Goal: Browse casually: Explore the website without a specific task or goal

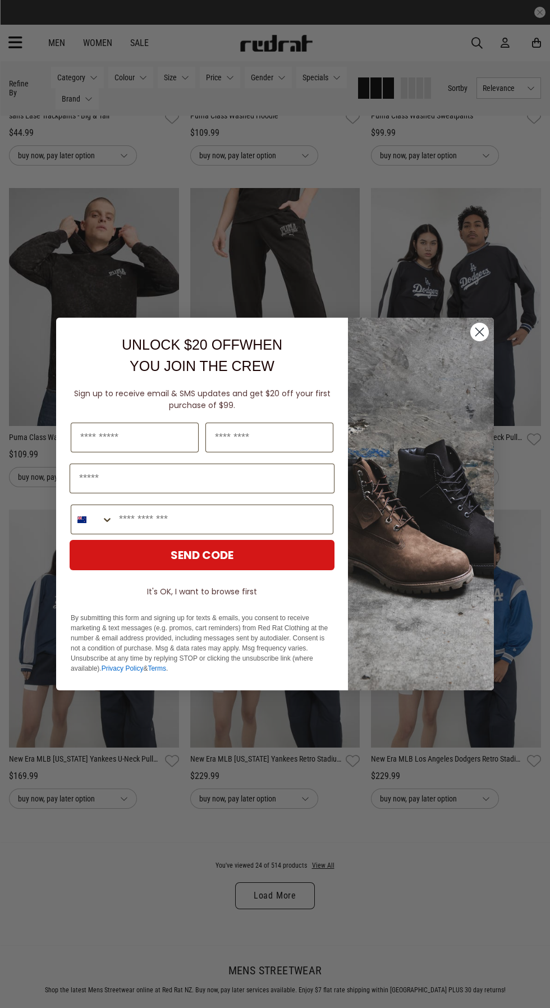
scroll to position [1578, 0]
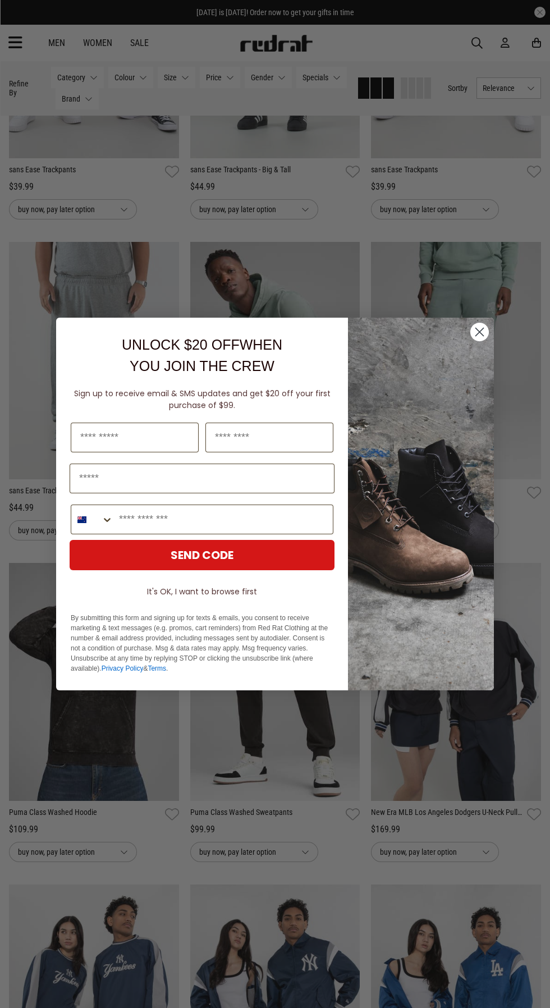
click at [479, 332] on icon "Close dialog" at bounding box center [480, 332] width 8 height 8
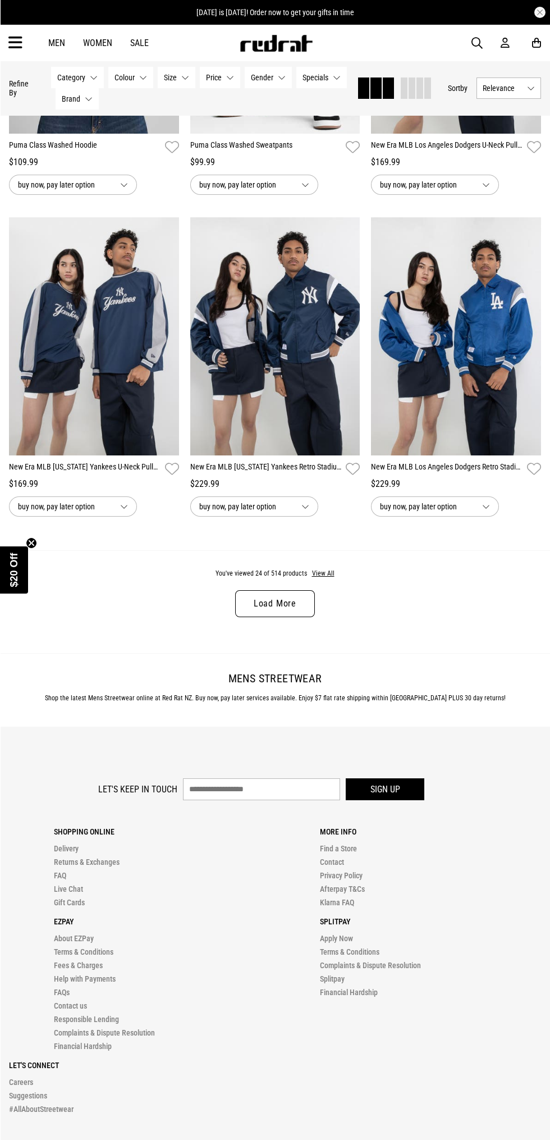
scroll to position [2252, 0]
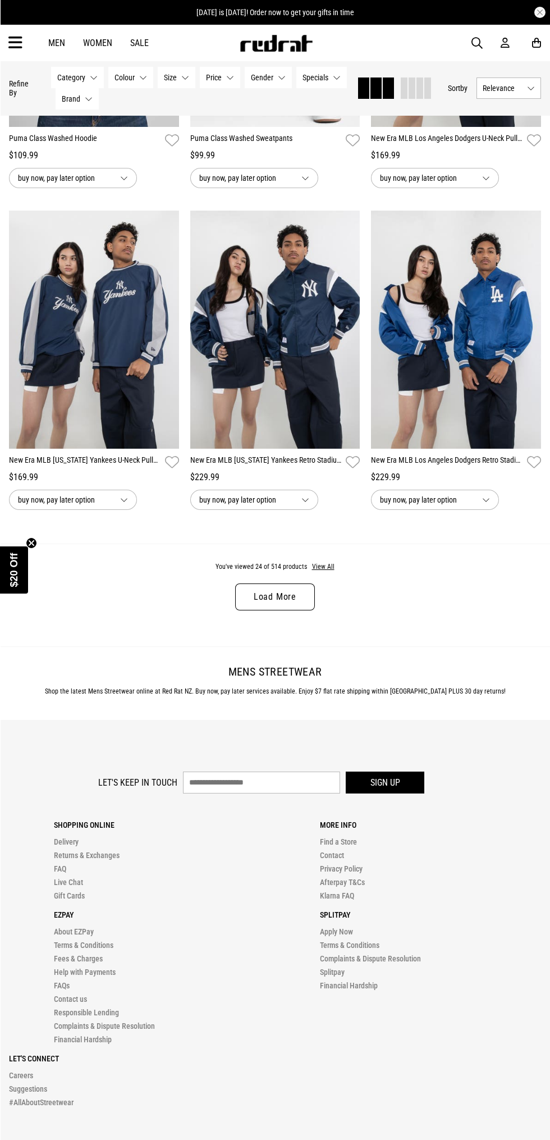
click at [263, 596] on link "Load More" at bounding box center [275, 596] width 80 height 27
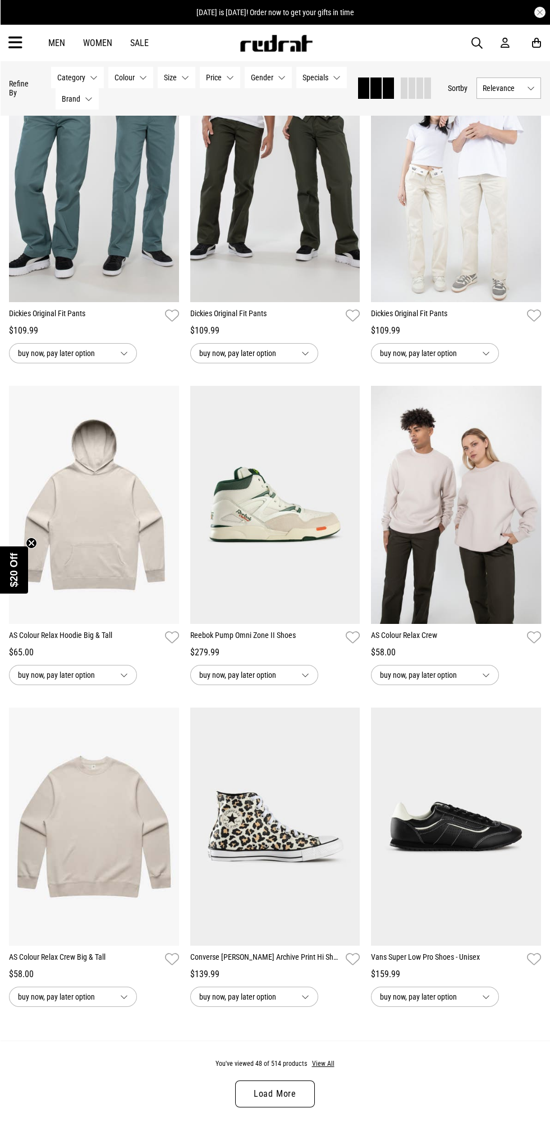
scroll to position [4328, 0]
click at [263, 1098] on link "Load More" at bounding box center [275, 1093] width 80 height 27
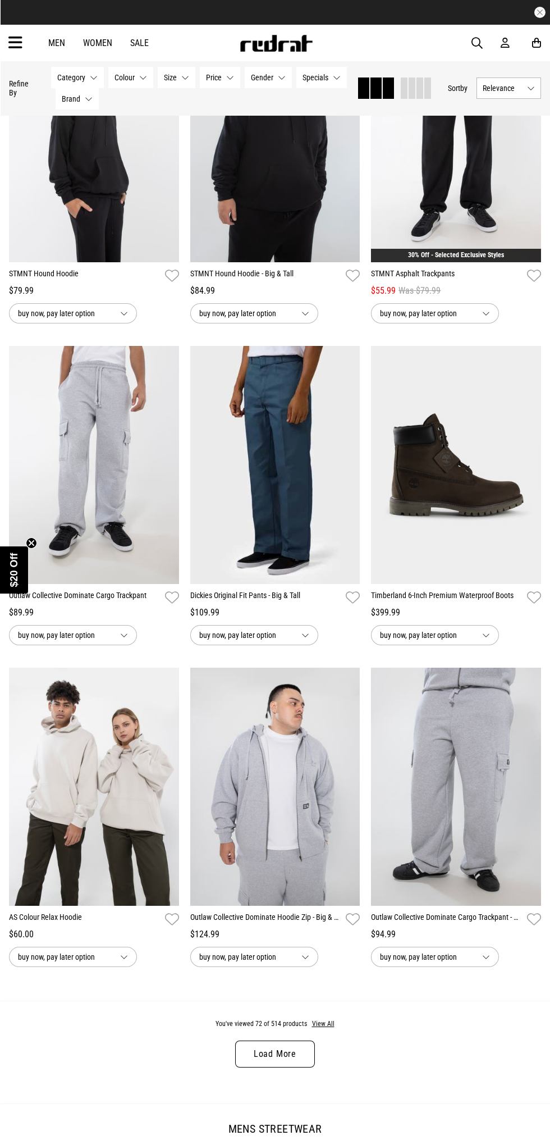
scroll to position [6946, 0]
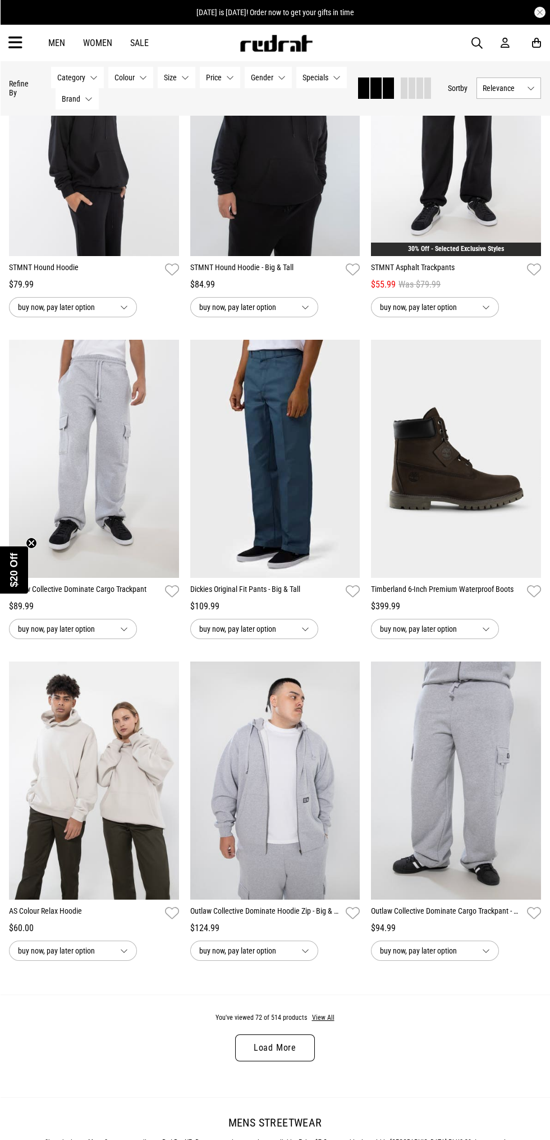
click at [272, 1046] on link "Load More" at bounding box center [275, 1047] width 80 height 27
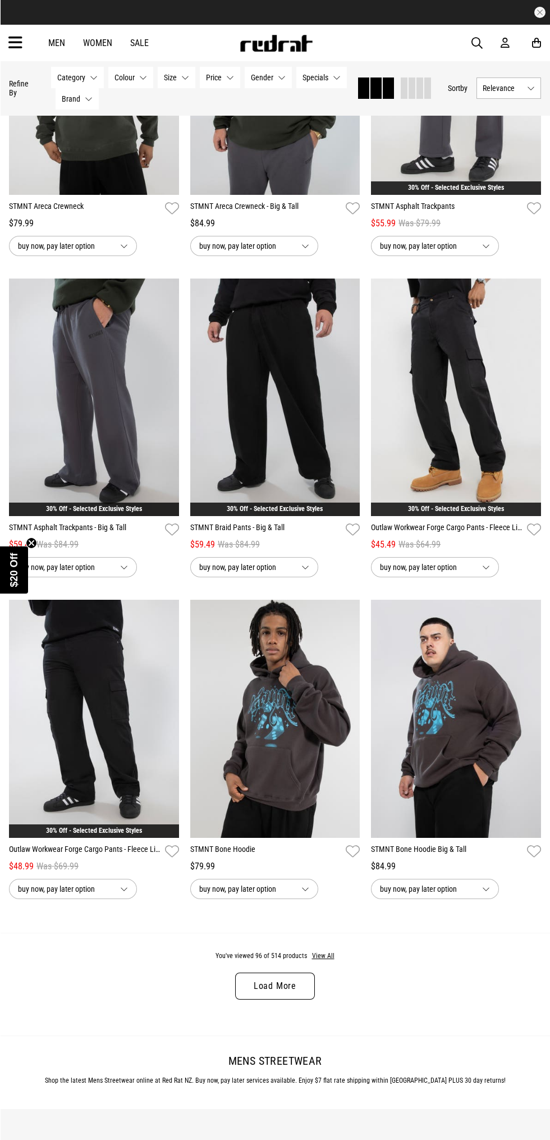
scroll to position [9584, 0]
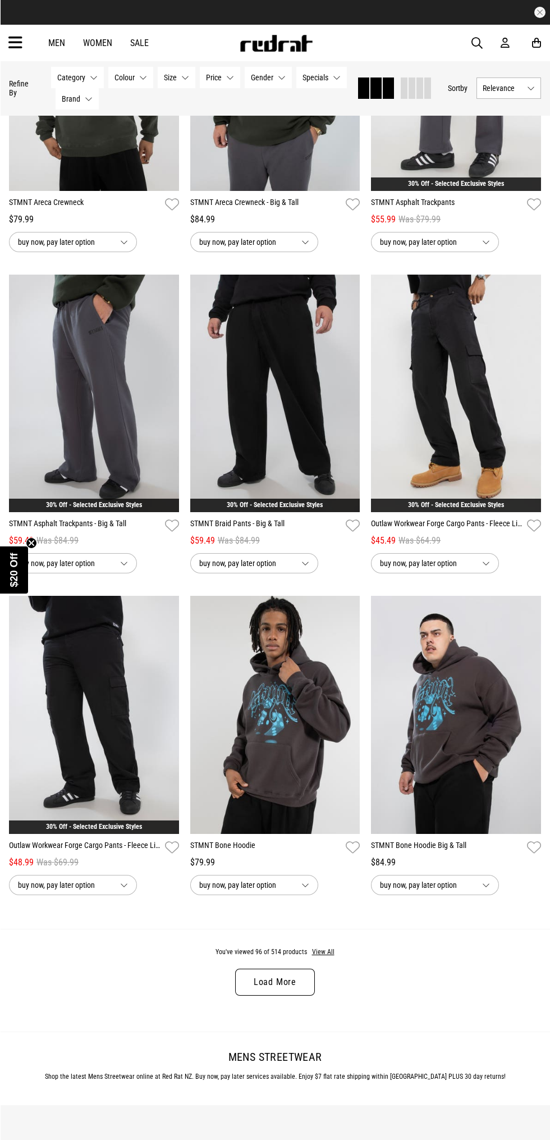
click at [261, 984] on link "Load More" at bounding box center [275, 981] width 80 height 27
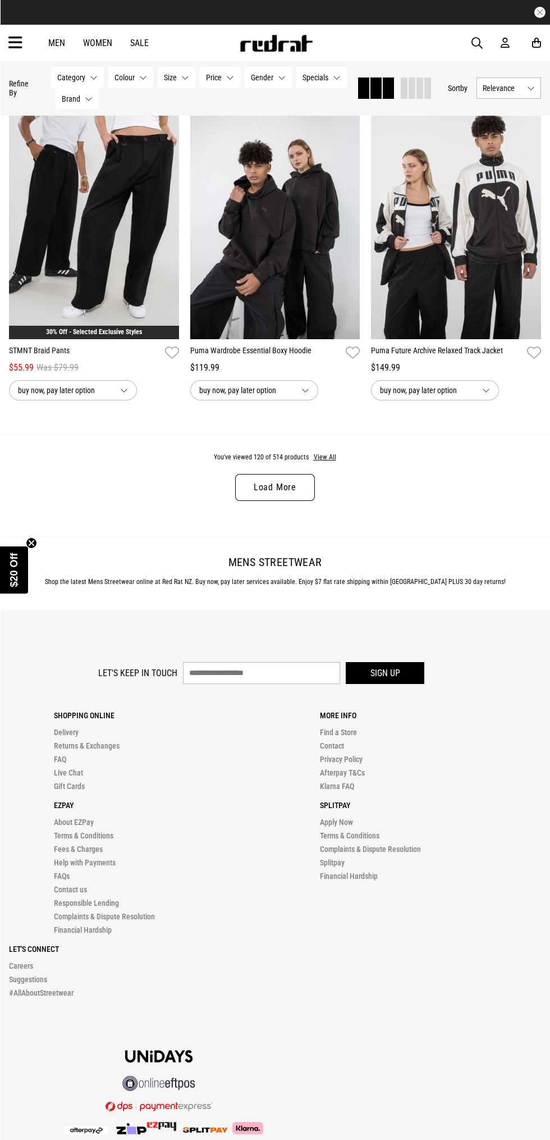
scroll to position [12656, 0]
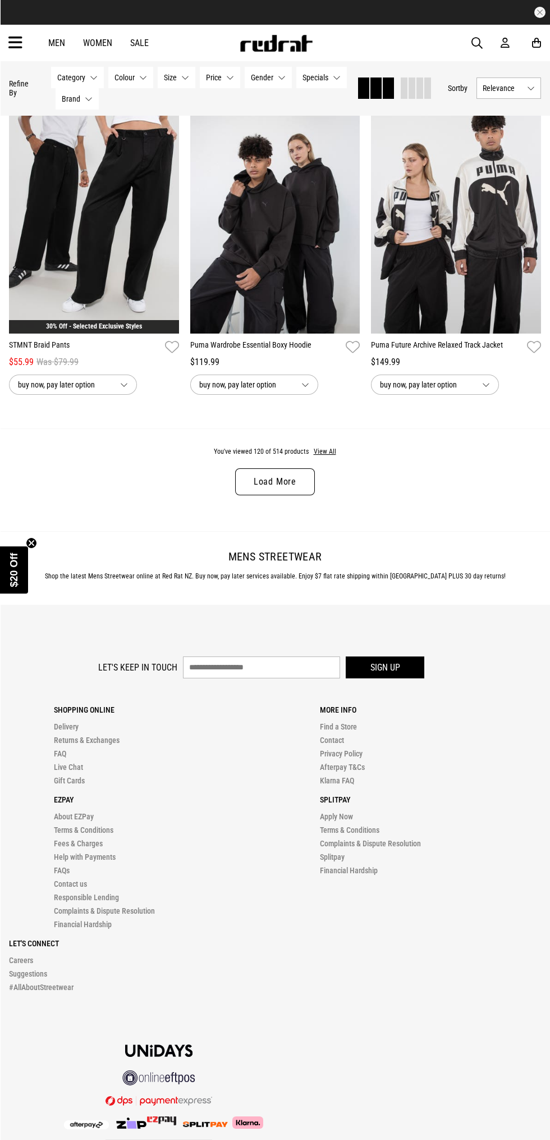
click at [266, 480] on link "Load More" at bounding box center [275, 481] width 80 height 27
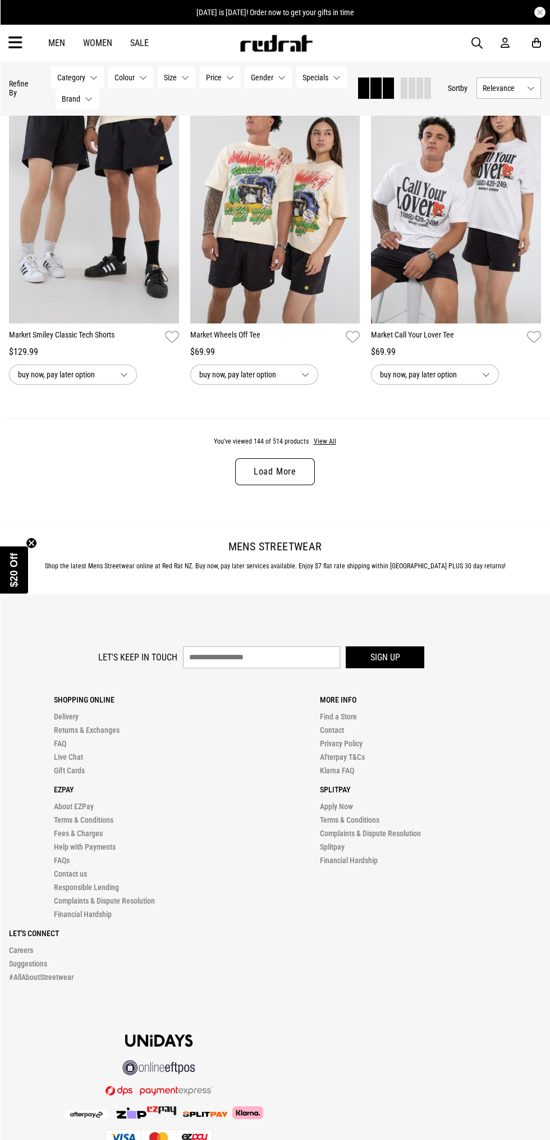
scroll to position [15243, 0]
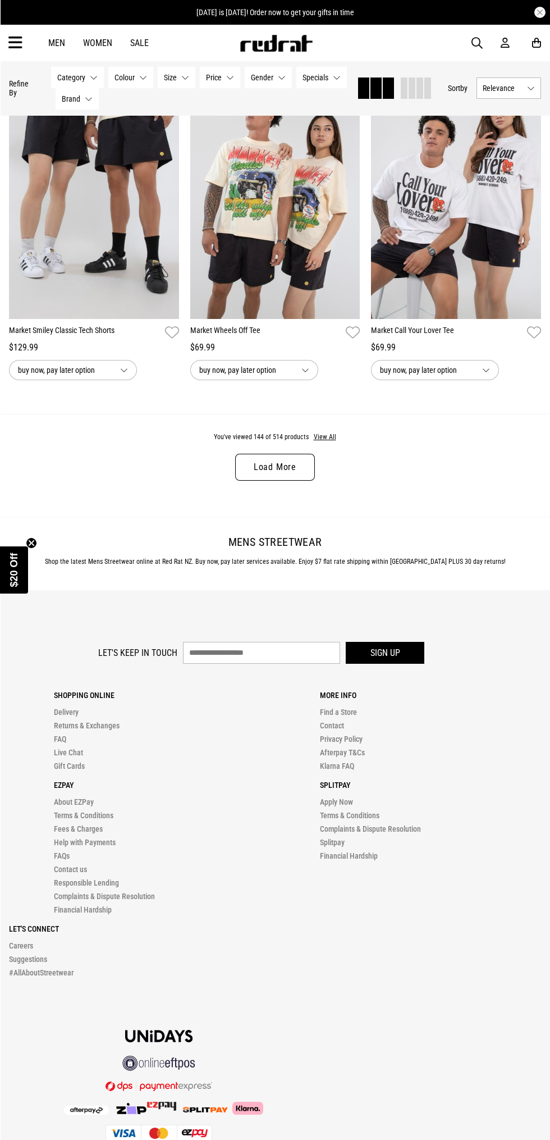
click at [260, 468] on link "Load More" at bounding box center [275, 467] width 80 height 27
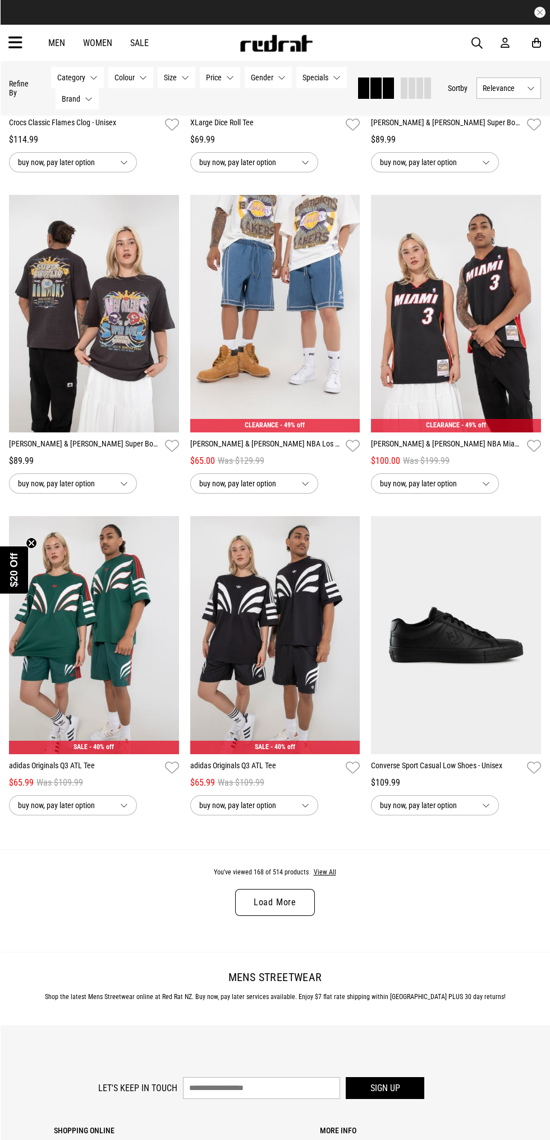
scroll to position [17381, 0]
click at [262, 904] on link "Load More" at bounding box center [275, 901] width 80 height 27
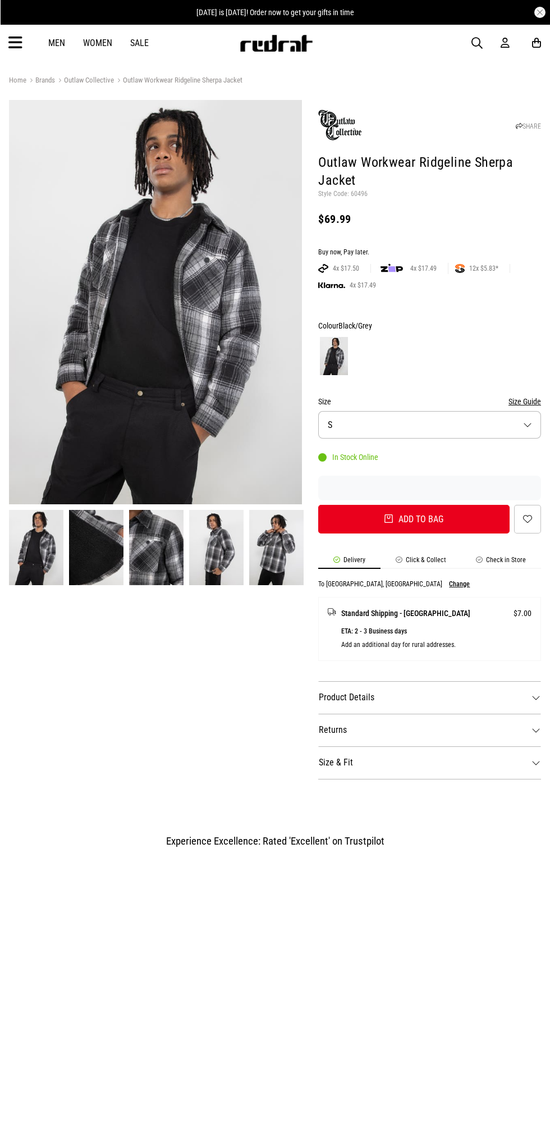
click at [86, 537] on img at bounding box center [96, 547] width 54 height 75
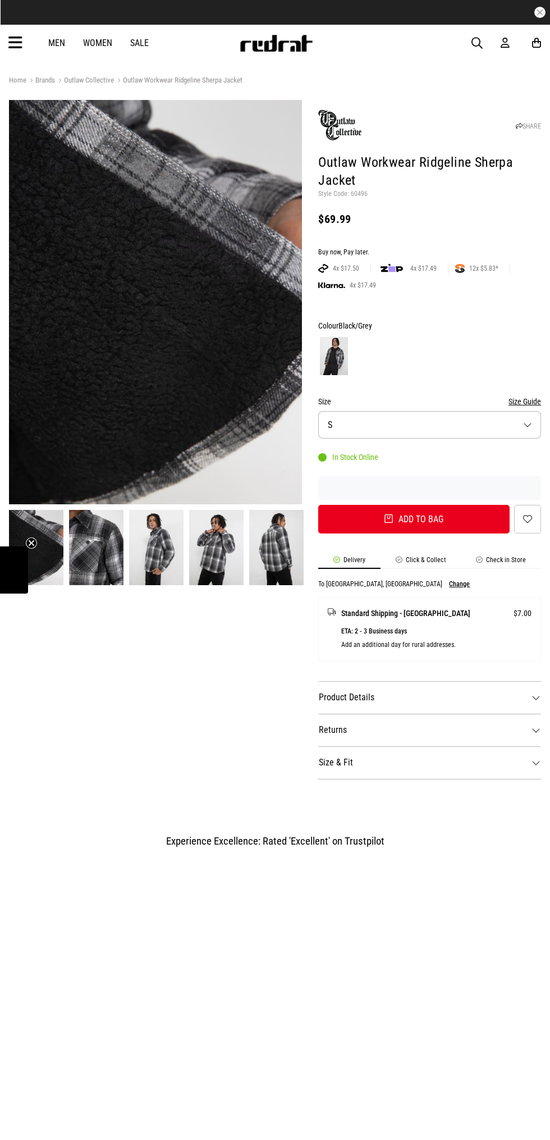
click at [144, 542] on img at bounding box center [156, 547] width 54 height 75
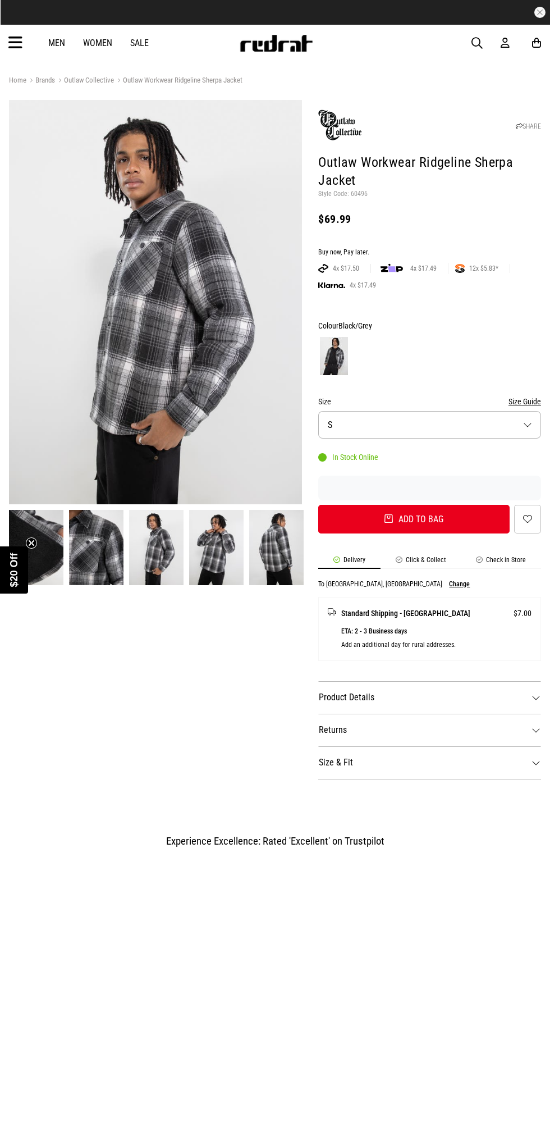
click at [205, 541] on img at bounding box center [216, 547] width 54 height 75
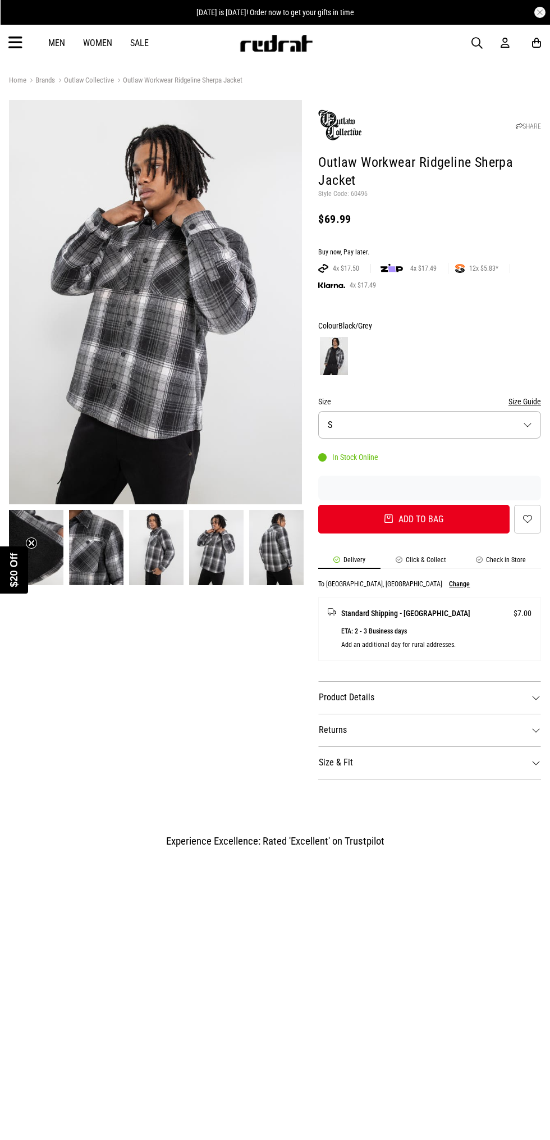
click at [264, 545] on img at bounding box center [276, 547] width 54 height 75
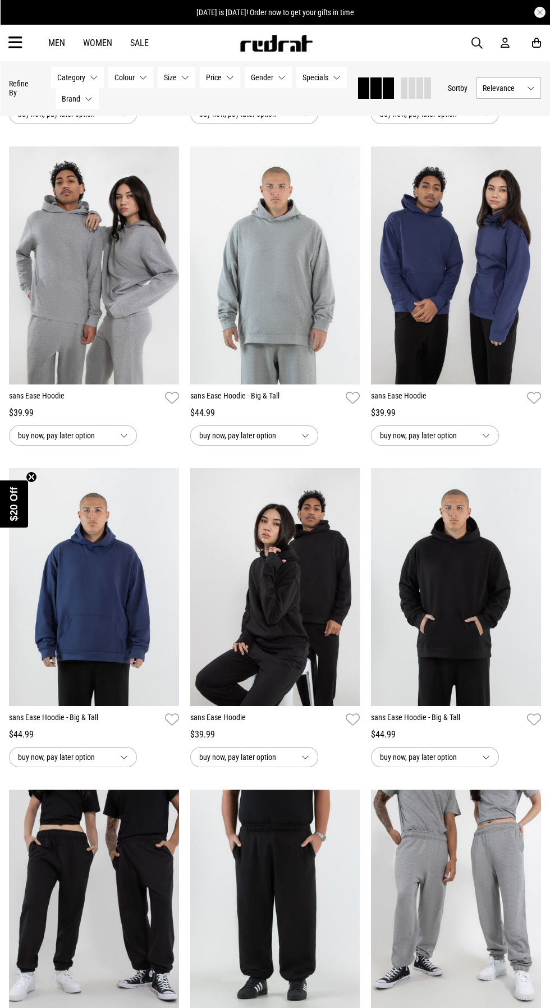
scroll to position [706, 0]
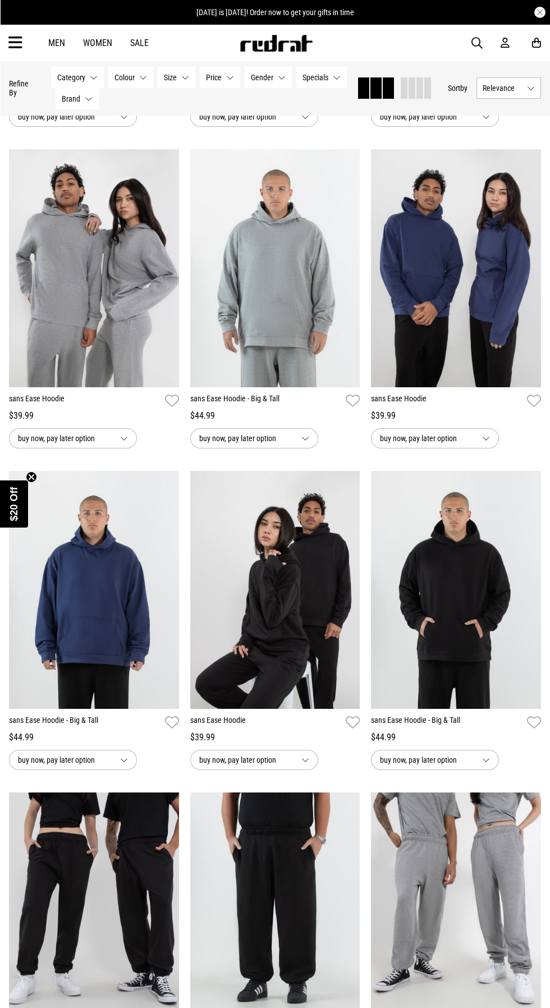
click at [21, 42] on icon at bounding box center [15, 43] width 14 height 19
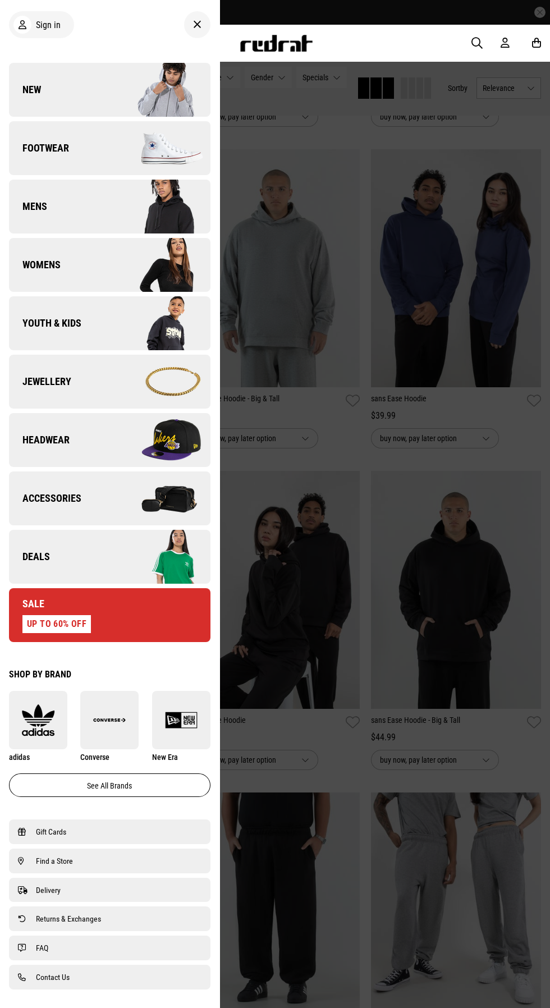
click at [55, 385] on span "Jewellery" at bounding box center [40, 381] width 62 height 13
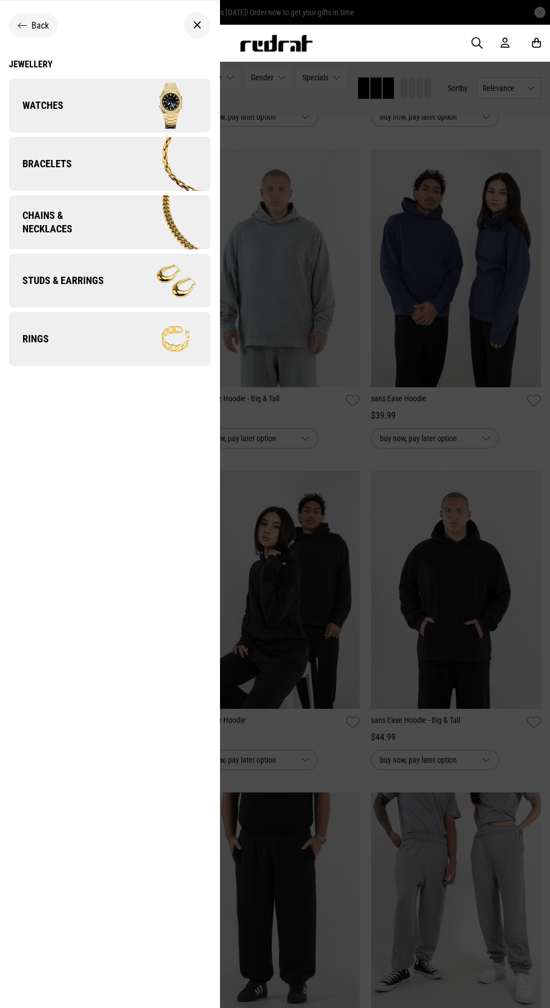
click at [38, 335] on span "Rings" at bounding box center [29, 338] width 40 height 13
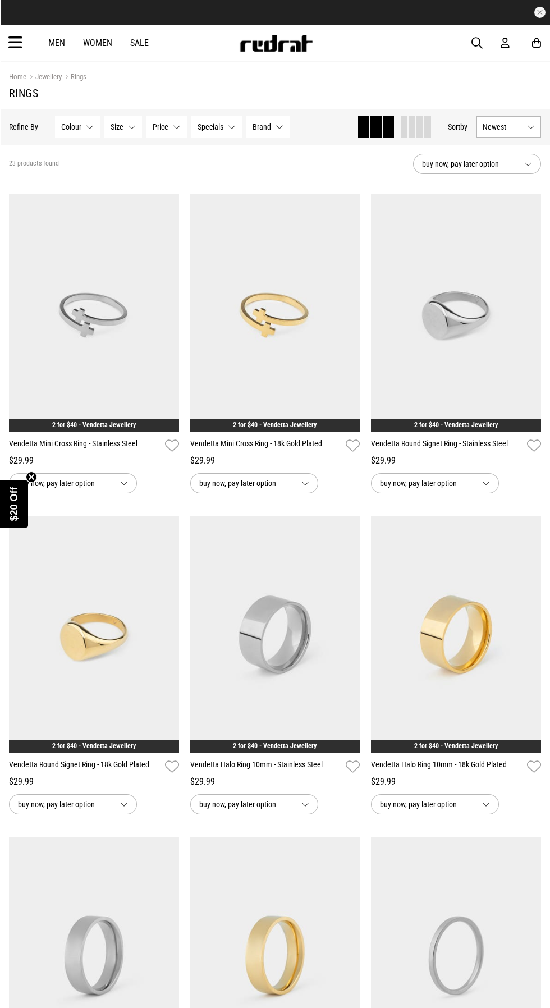
click at [17, 48] on icon at bounding box center [15, 43] width 14 height 19
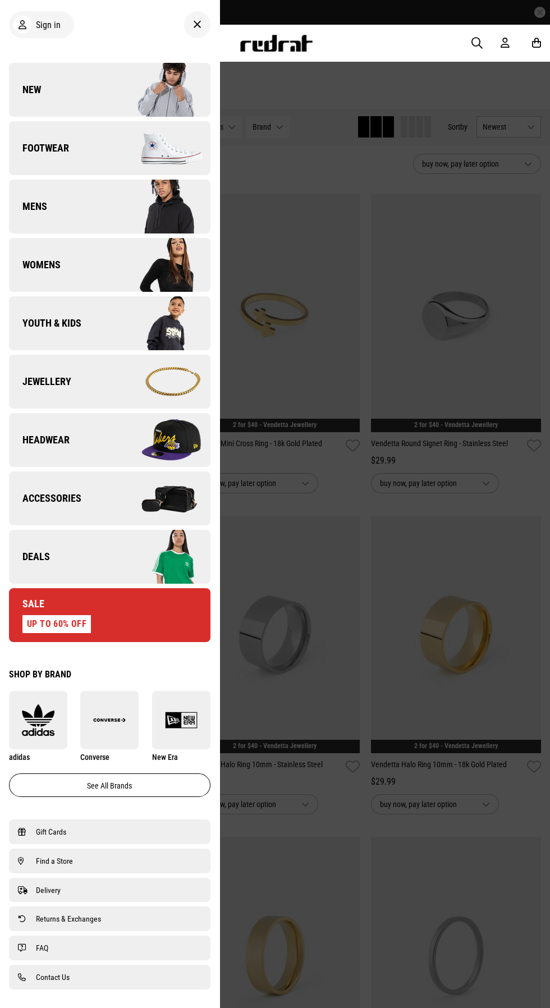
click at [133, 381] on img at bounding box center [159, 382] width 100 height 56
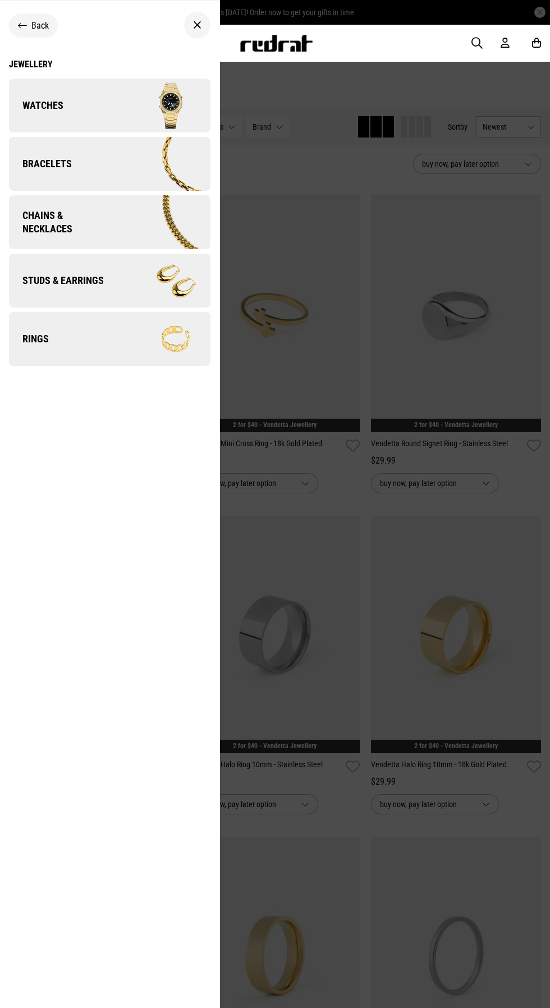
click at [161, 109] on img at bounding box center [159, 105] width 100 height 56
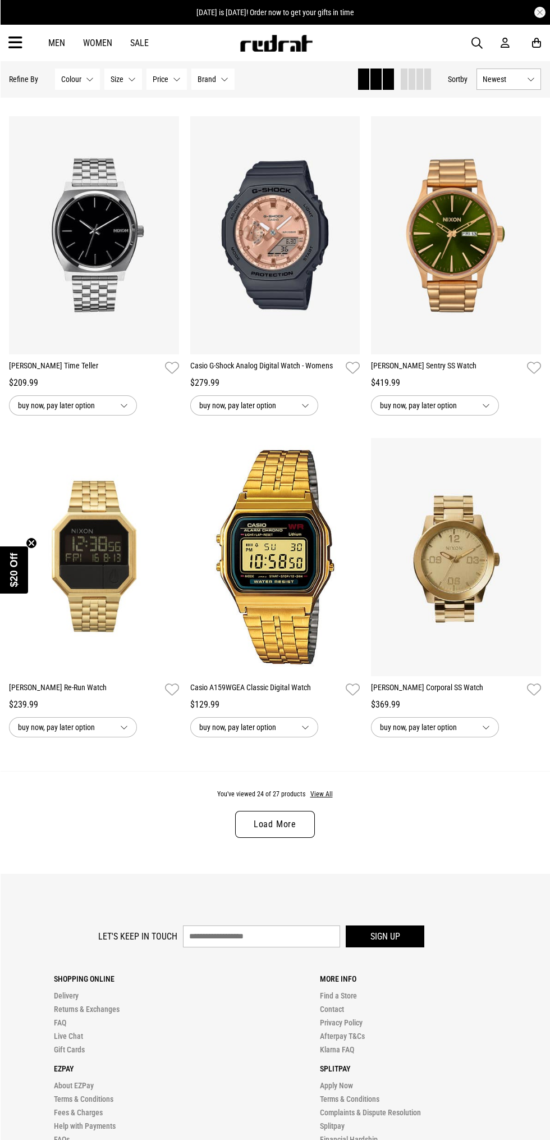
scroll to position [2017, 0]
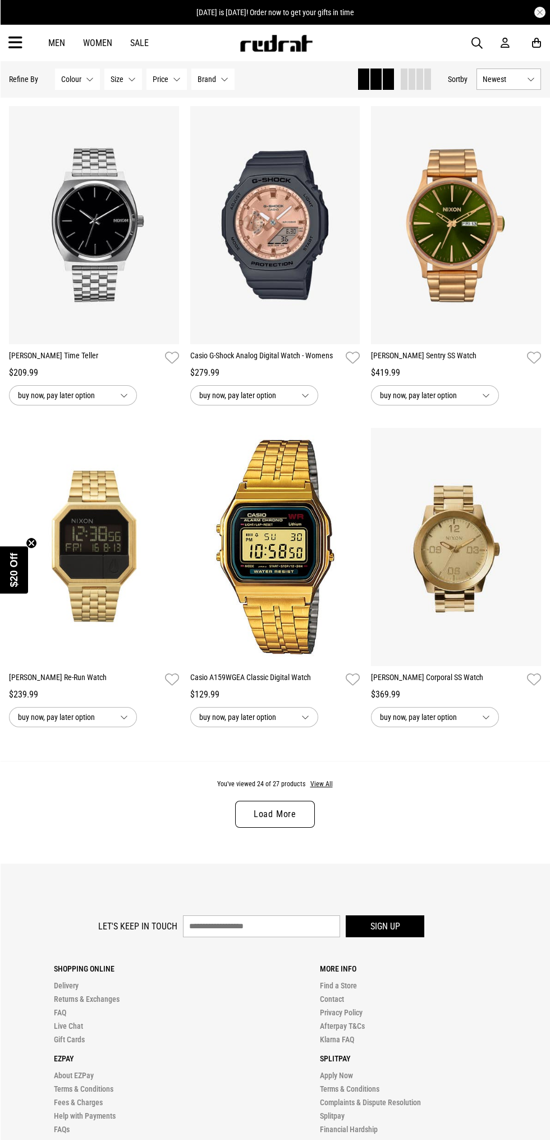
click at [282, 813] on link "Load More" at bounding box center [275, 814] width 80 height 27
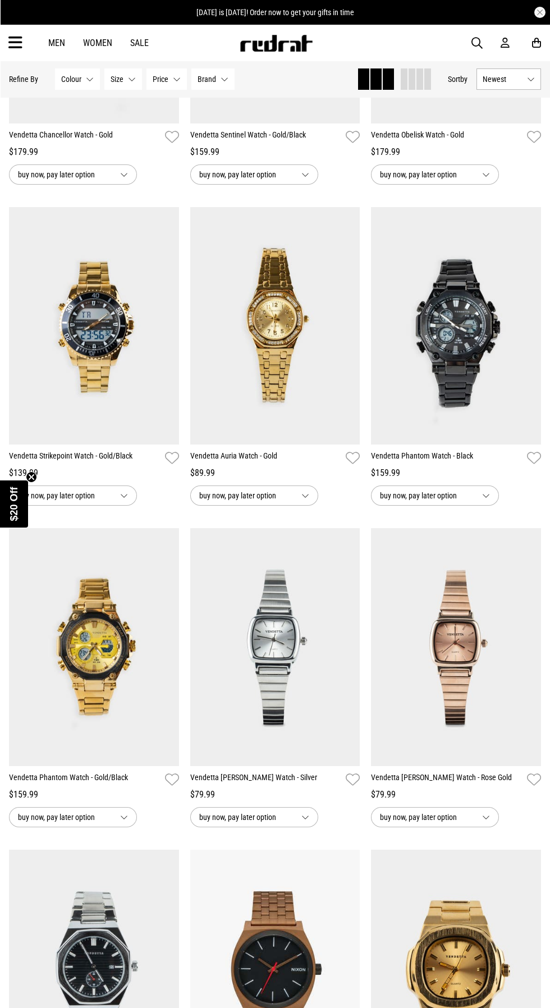
scroll to position [300, 0]
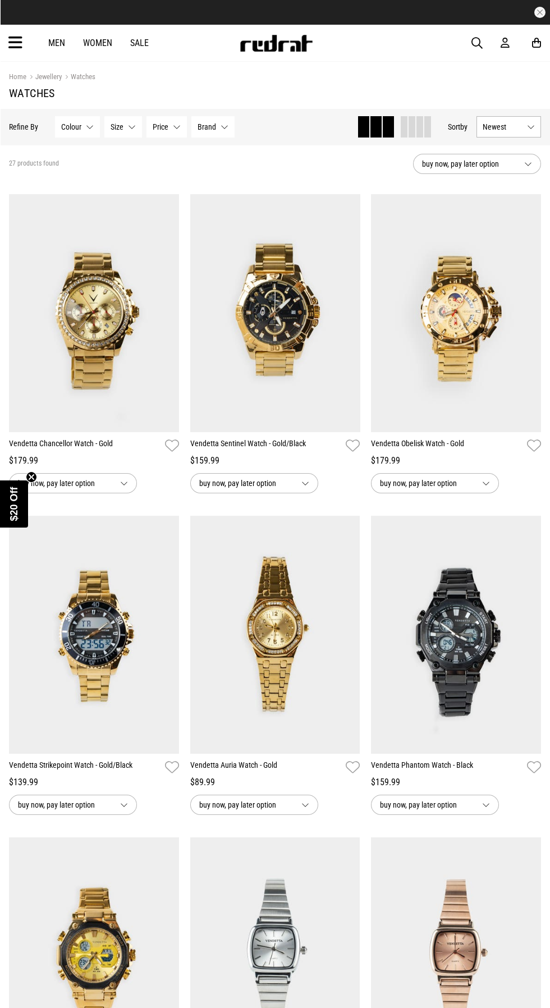
click at [15, 43] on icon at bounding box center [15, 43] width 14 height 19
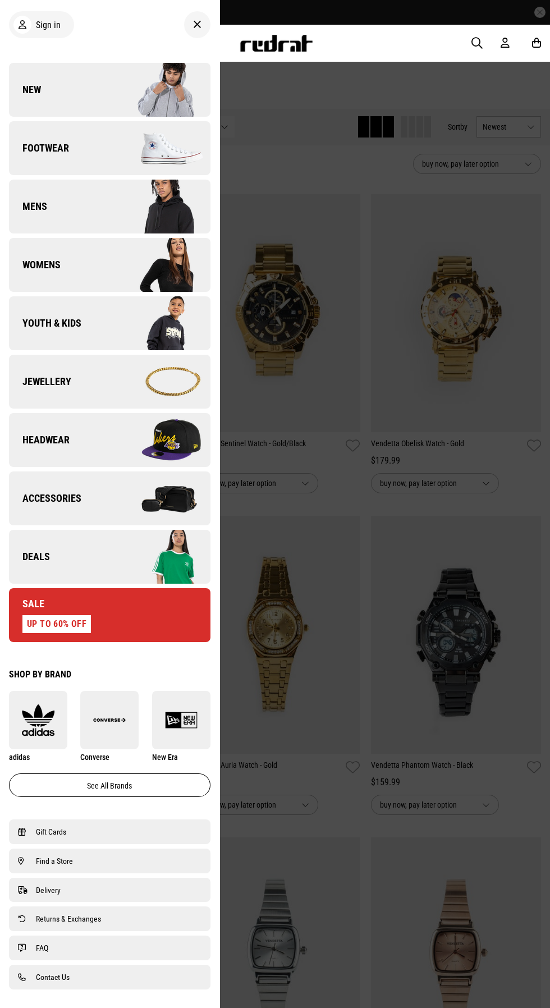
click at [51, 384] on span "Jewellery" at bounding box center [40, 381] width 62 height 13
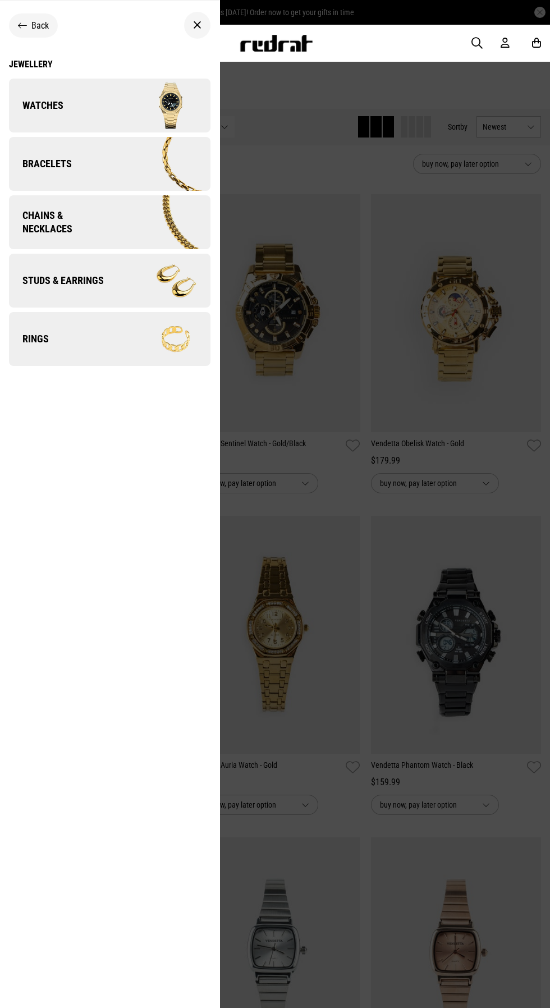
click at [28, 229] on span "Chains & Necklaces" at bounding box center [60, 222] width 103 height 27
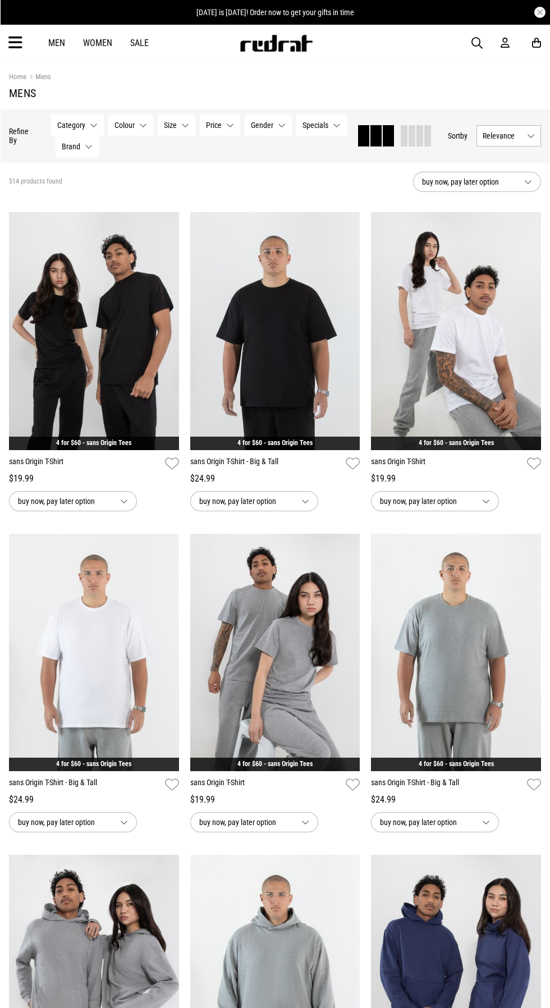
click at [16, 45] on icon at bounding box center [15, 43] width 14 height 19
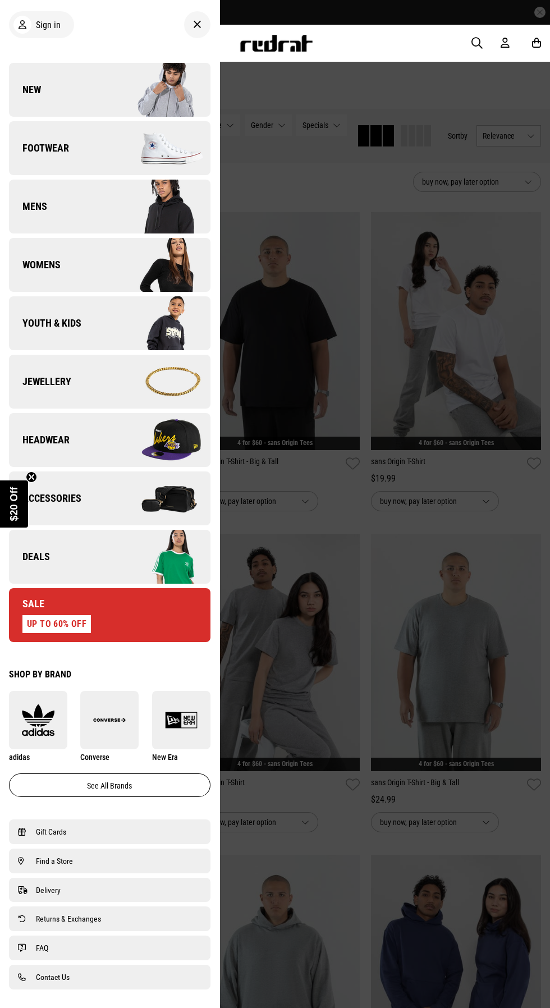
click at [131, 386] on img at bounding box center [159, 382] width 100 height 56
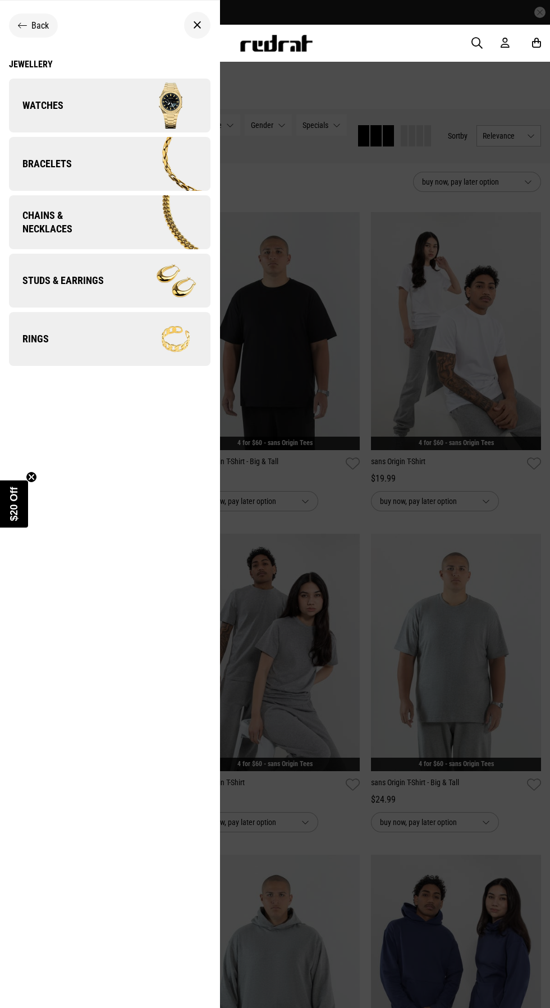
click at [120, 225] on img at bounding box center [161, 222] width 98 height 54
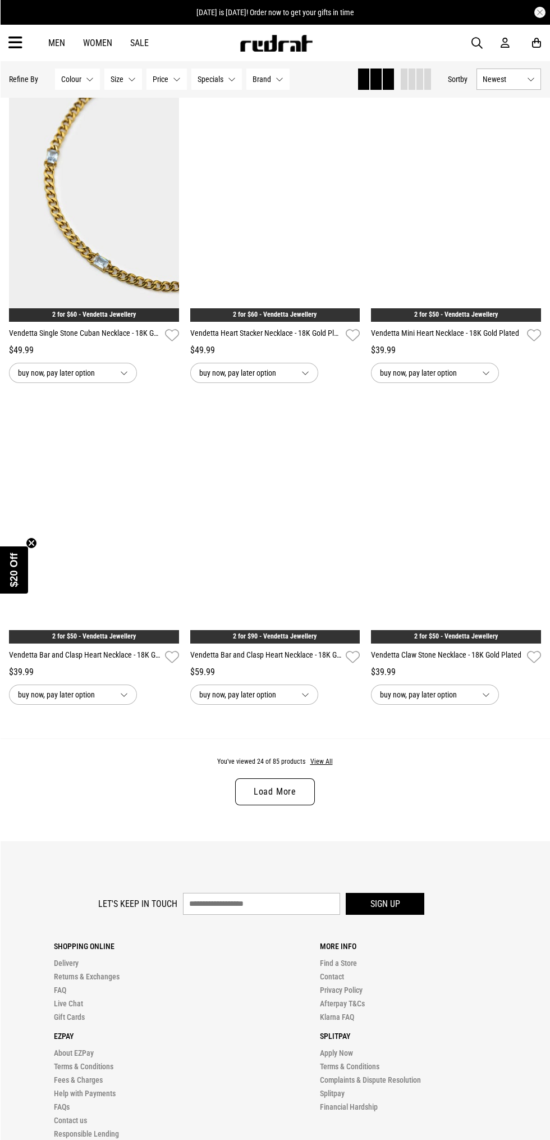
scroll to position [2040, 0]
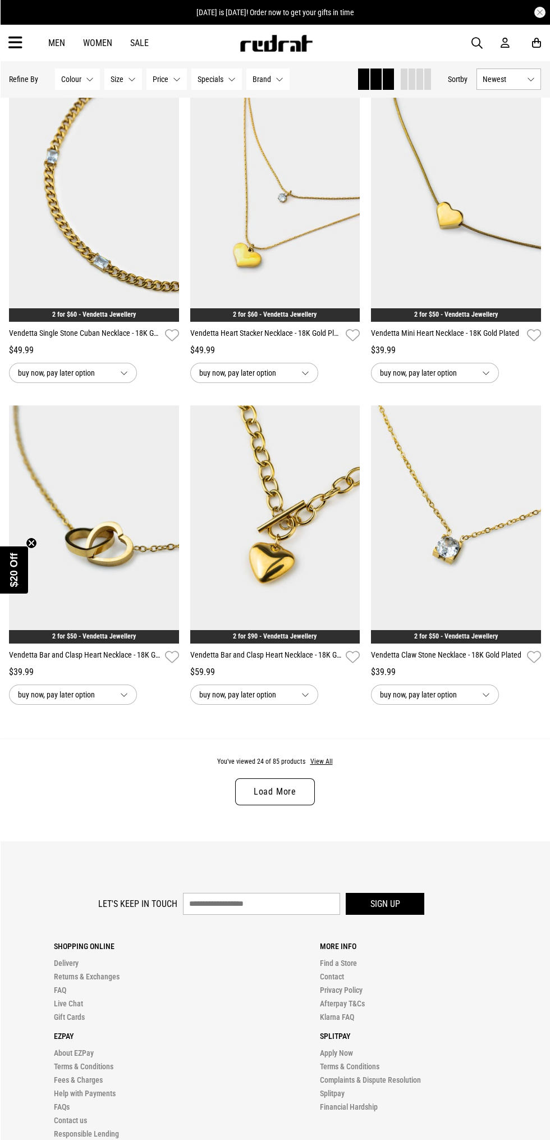
click at [267, 792] on link "Load More" at bounding box center [275, 791] width 80 height 27
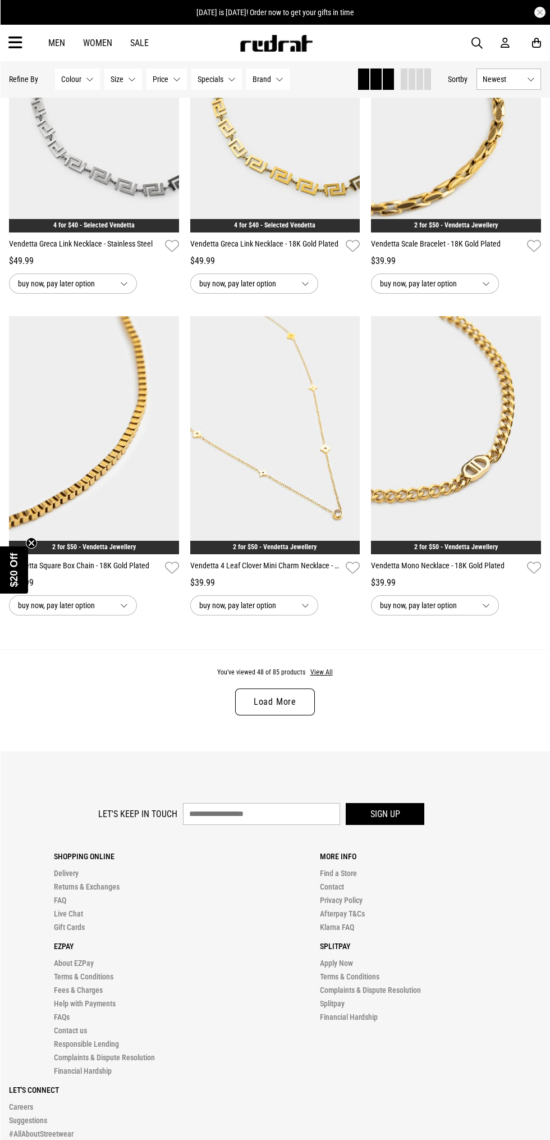
scroll to position [4707, 0]
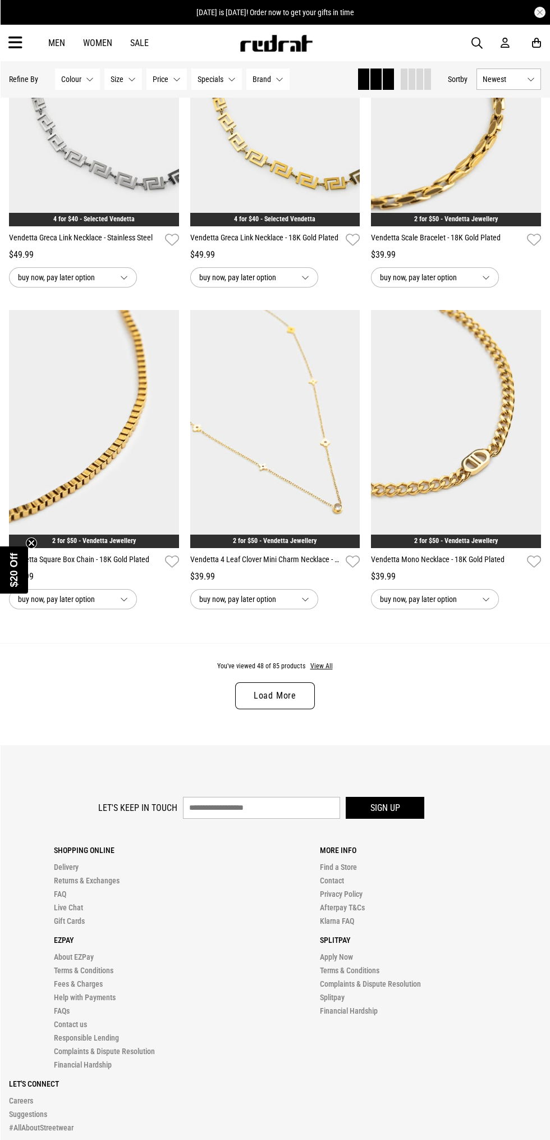
click at [294, 694] on link "Load More" at bounding box center [275, 695] width 80 height 27
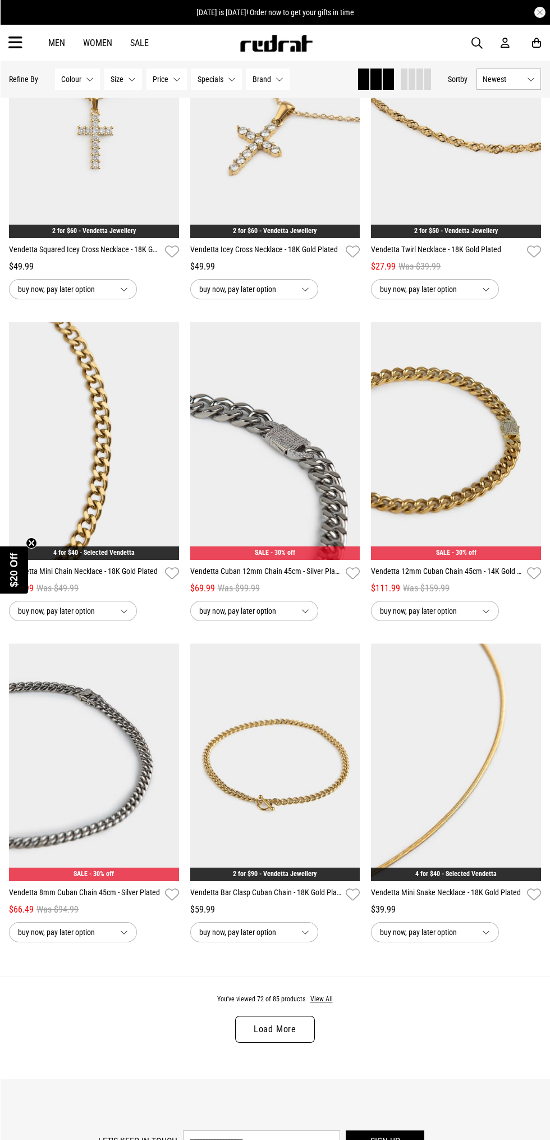
scroll to position [6947, 0]
click at [281, 1008] on link "Load More" at bounding box center [275, 1028] width 80 height 27
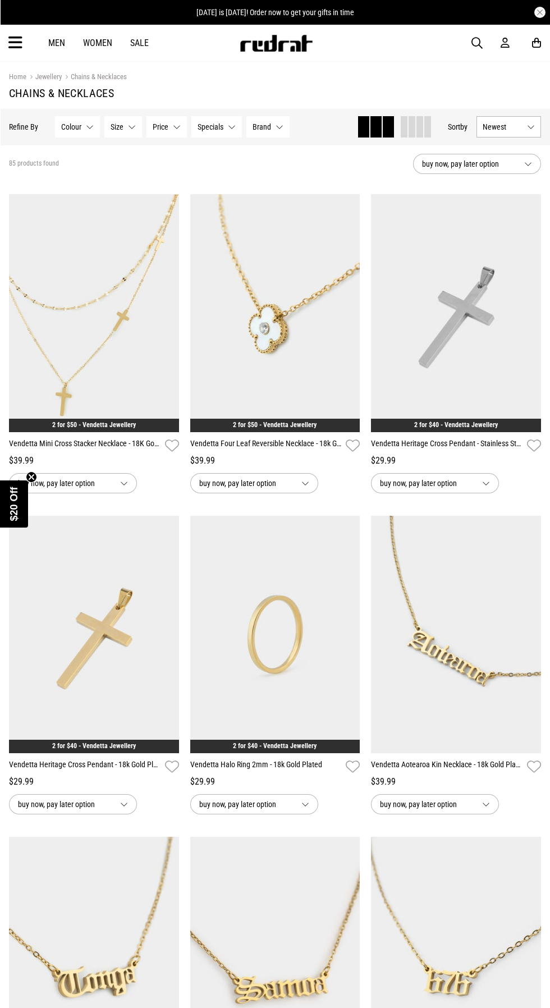
click at [16, 43] on icon at bounding box center [15, 43] width 14 height 19
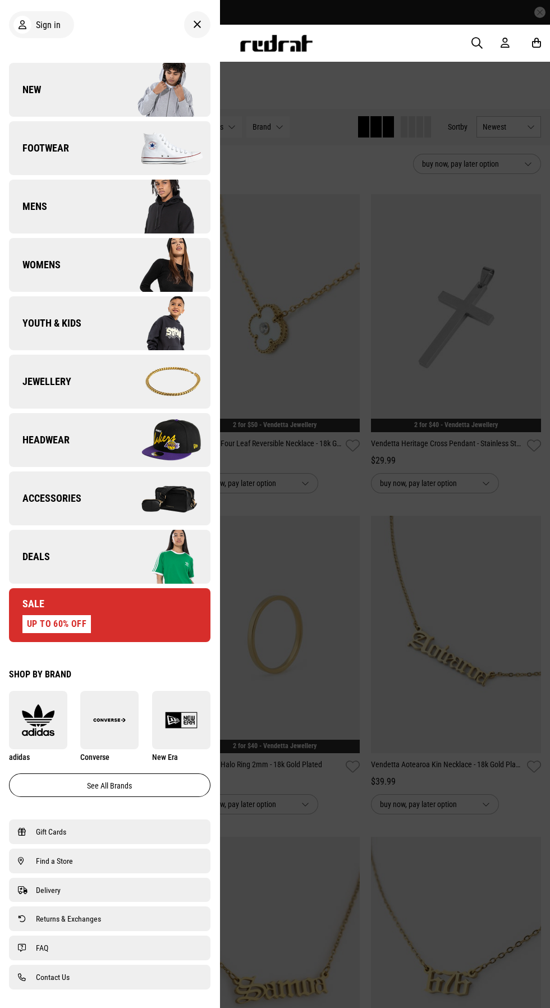
click at [100, 377] on link "Jewellery" at bounding box center [110, 382] width 202 height 54
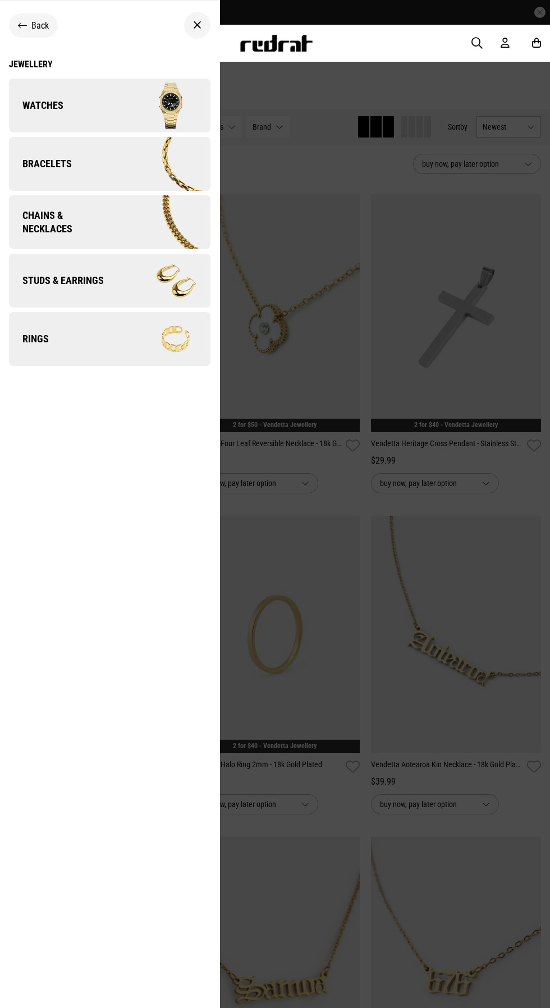
click at [76, 280] on span "Studs & Earrings" at bounding box center [56, 280] width 95 height 13
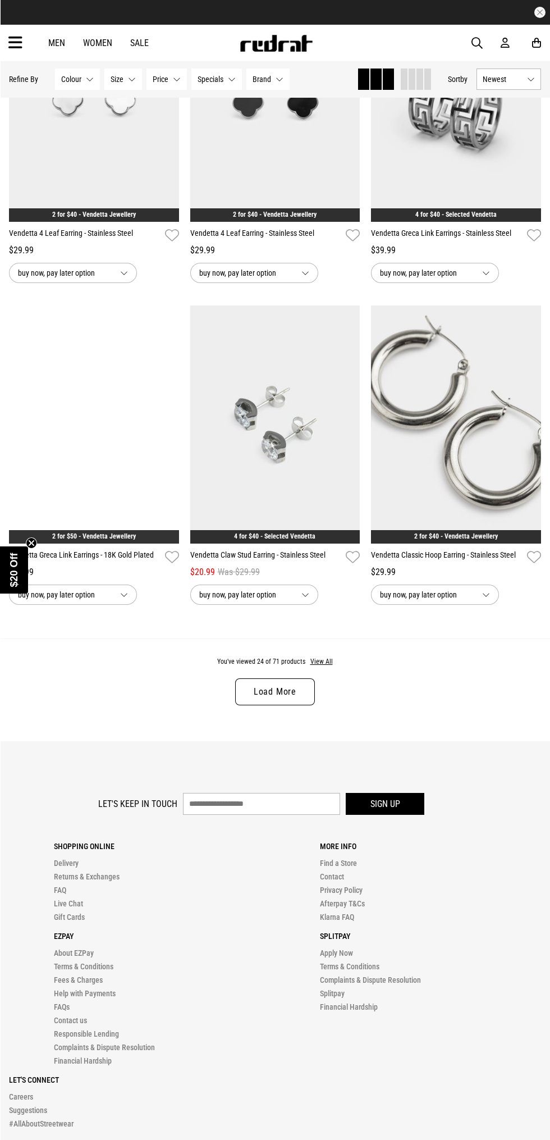
scroll to position [2142, 0]
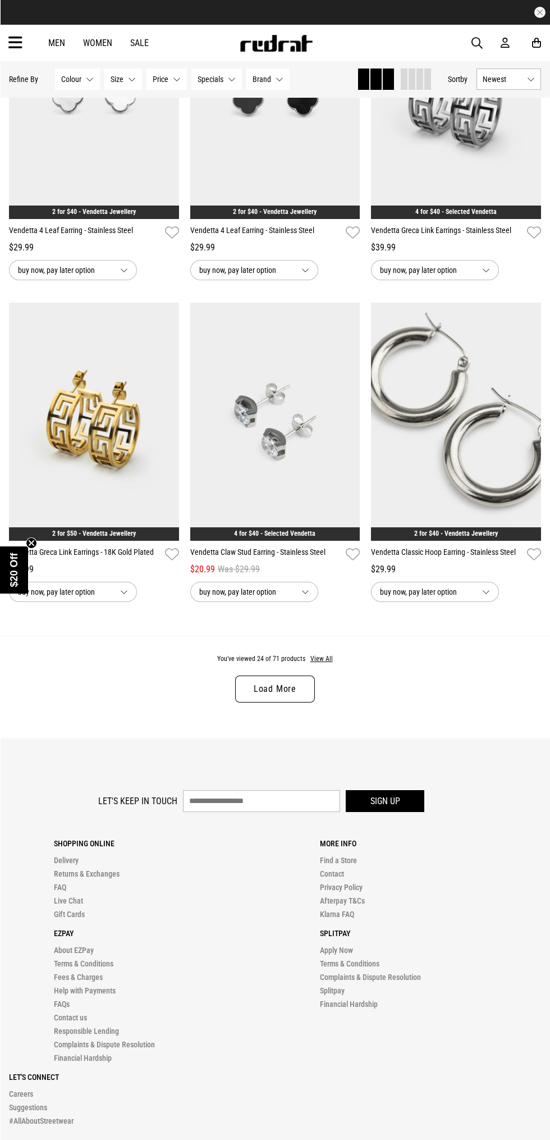
click at [274, 685] on link "Load More" at bounding box center [275, 688] width 80 height 27
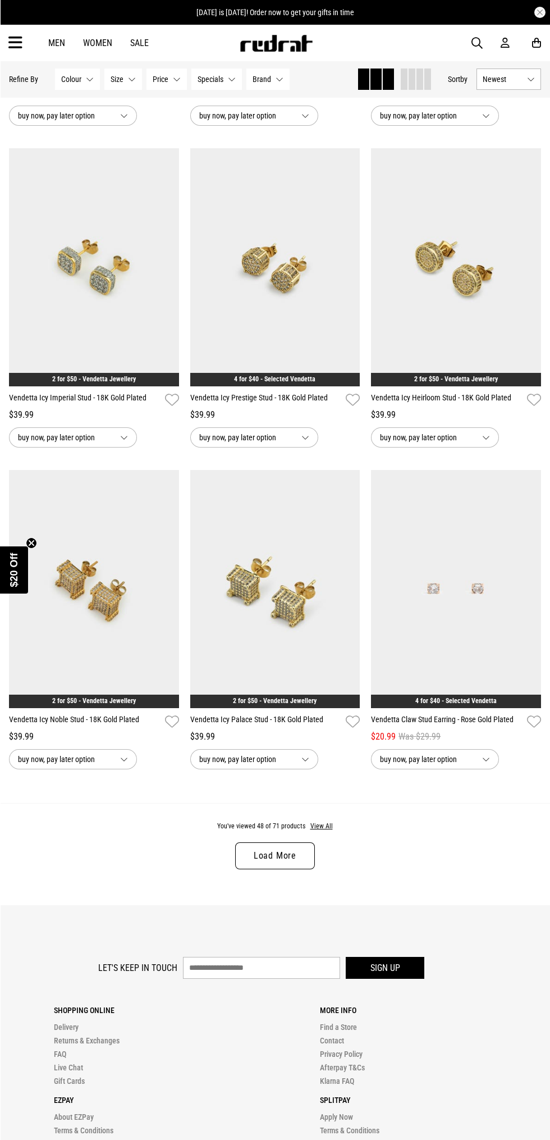
scroll to position [4548, 0]
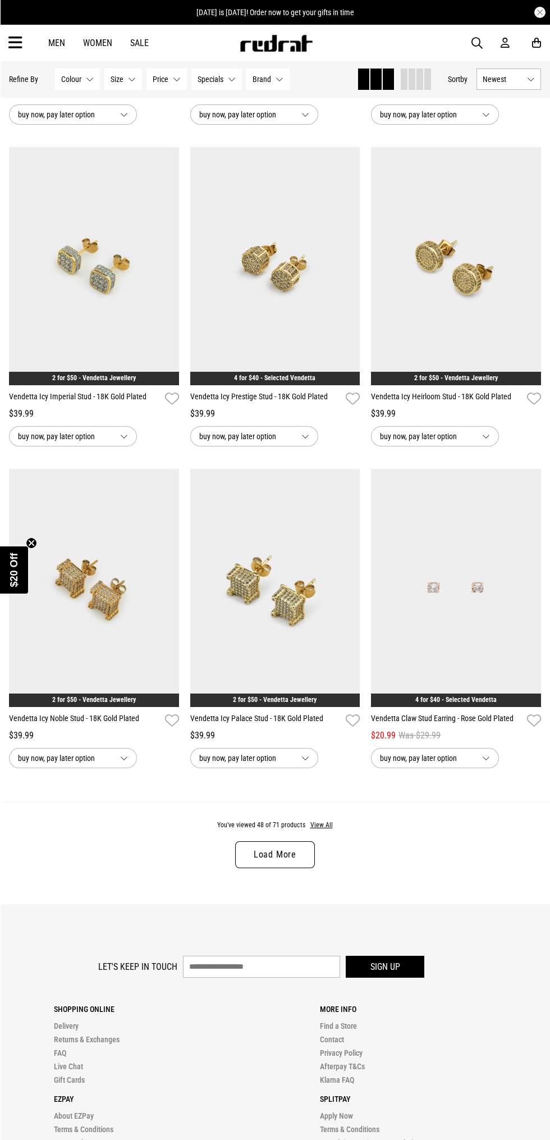
click at [270, 851] on link "Load More" at bounding box center [275, 854] width 80 height 27
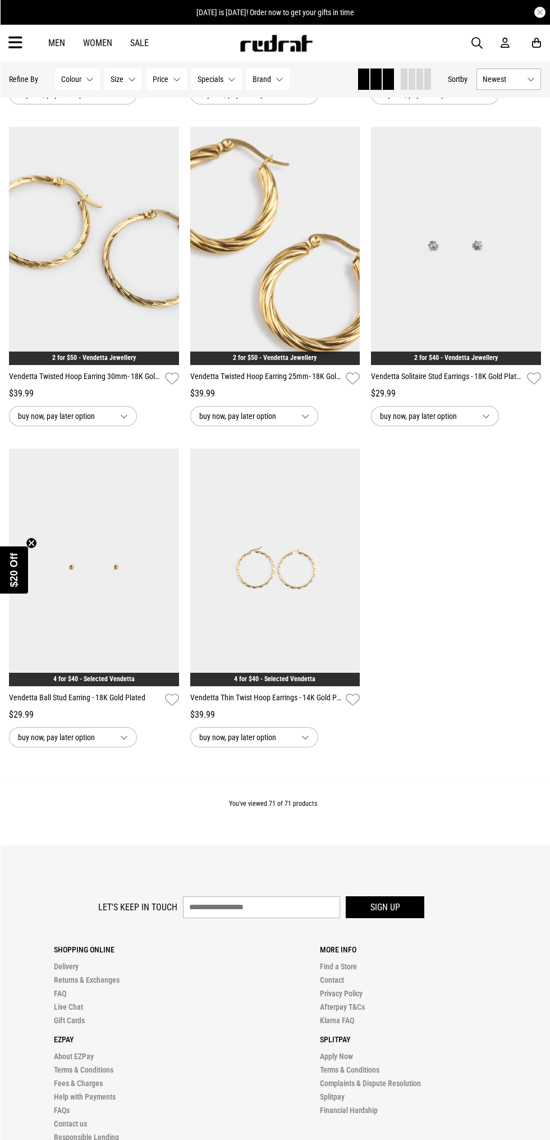
scroll to position [7144, 0]
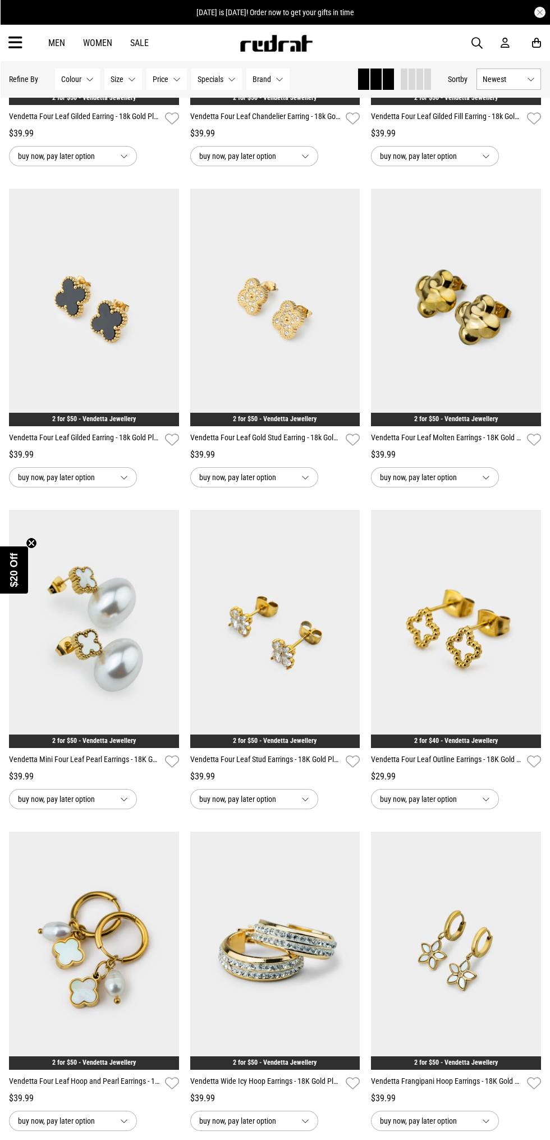
scroll to position [372, 0]
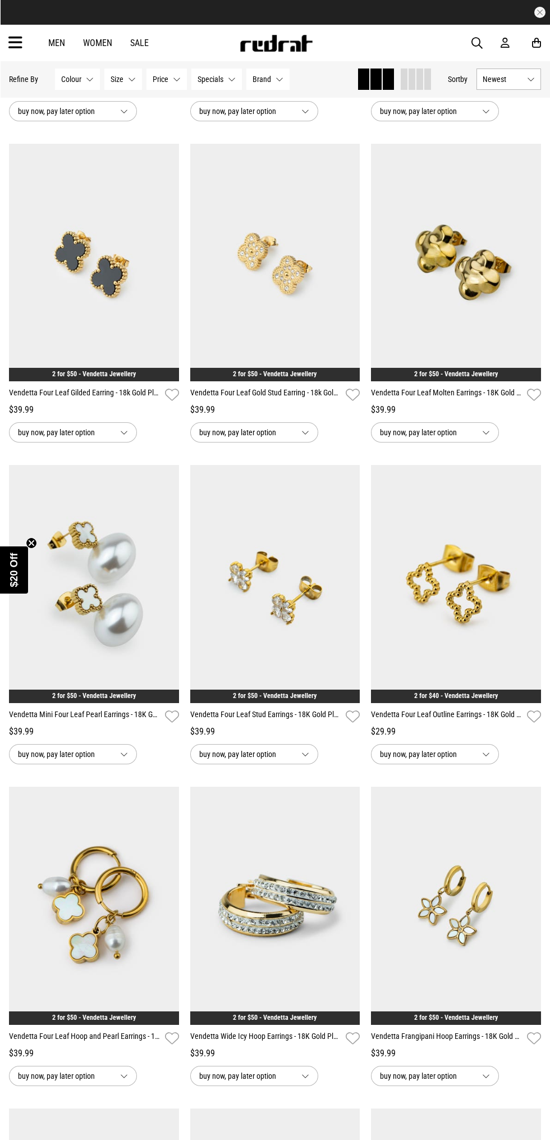
click at [17, 47] on icon at bounding box center [15, 43] width 14 height 19
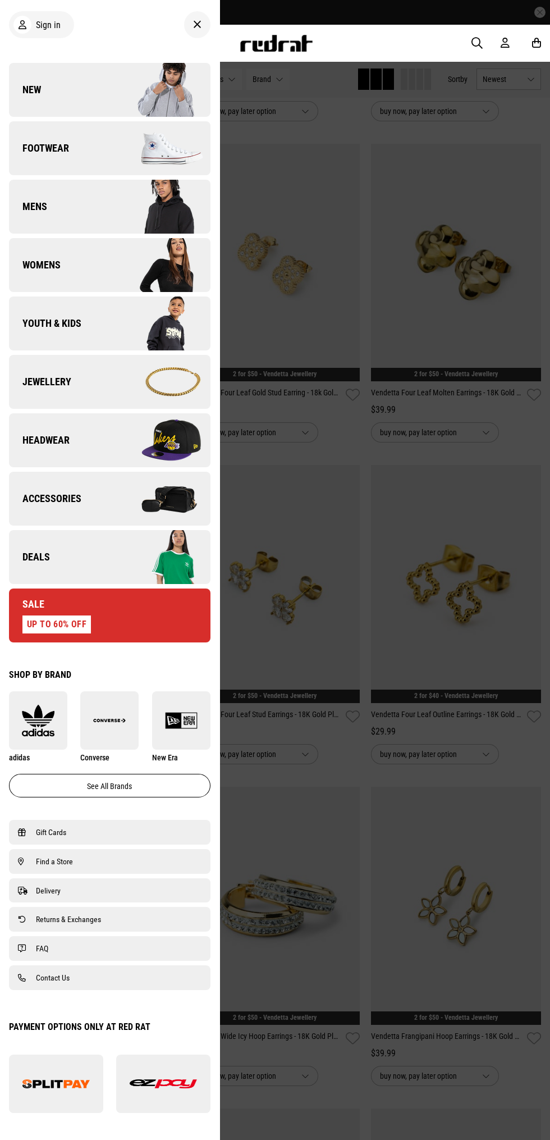
click at [44, 451] on link "Headwear" at bounding box center [110, 440] width 202 height 54
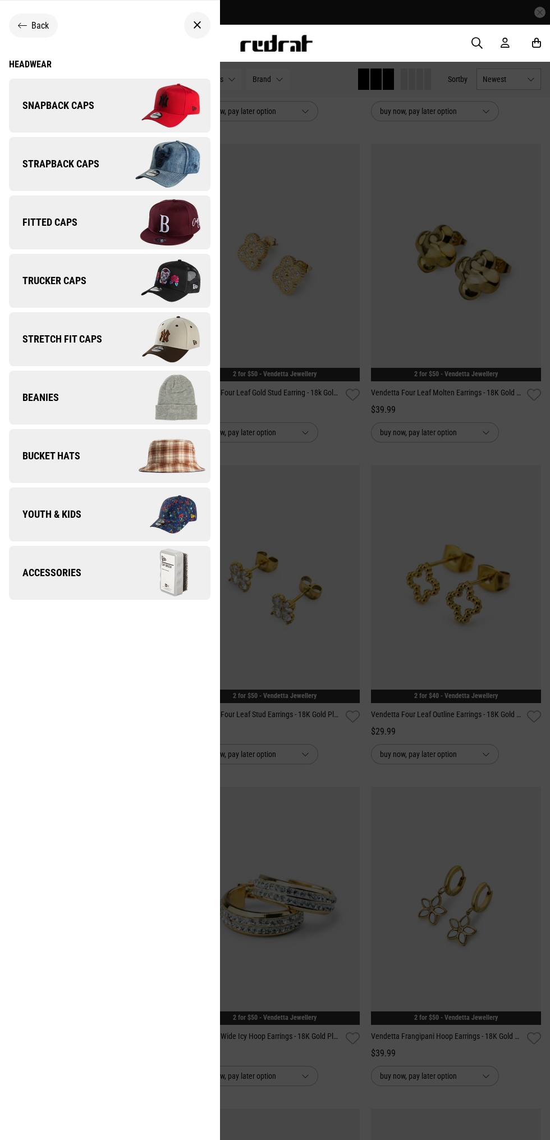
click at [32, 108] on span "Snapback Caps" at bounding box center [51, 105] width 85 height 13
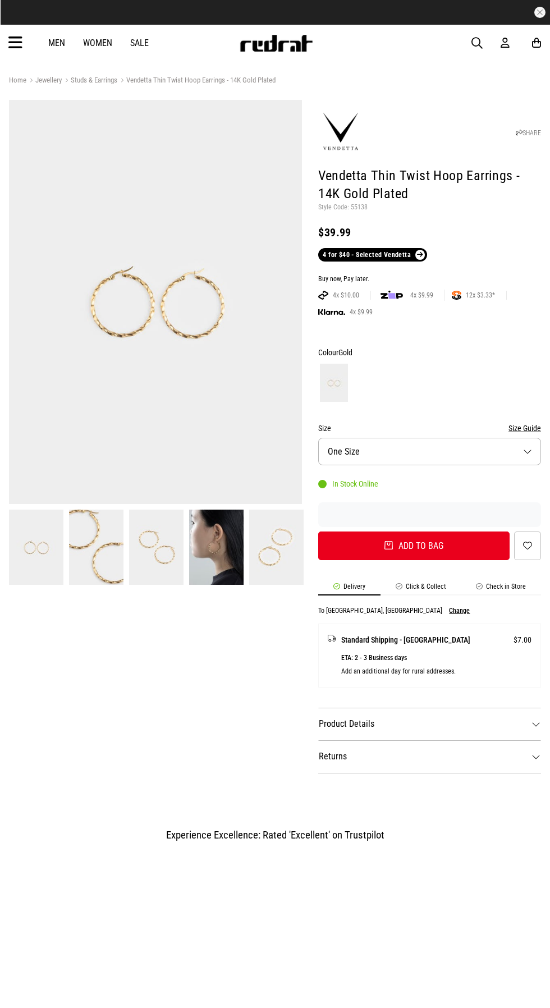
click at [100, 552] on img at bounding box center [96, 547] width 54 height 75
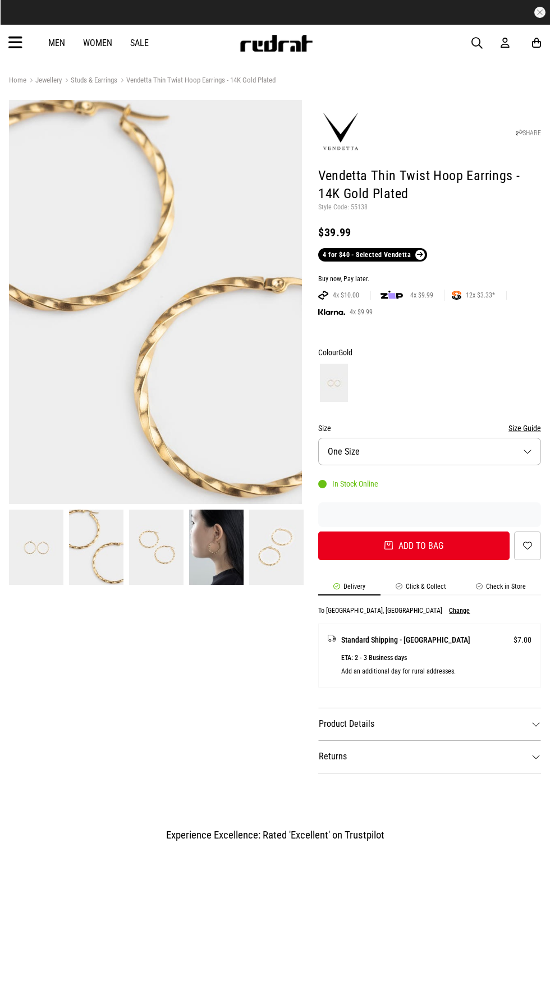
click at [158, 557] on img at bounding box center [156, 547] width 54 height 75
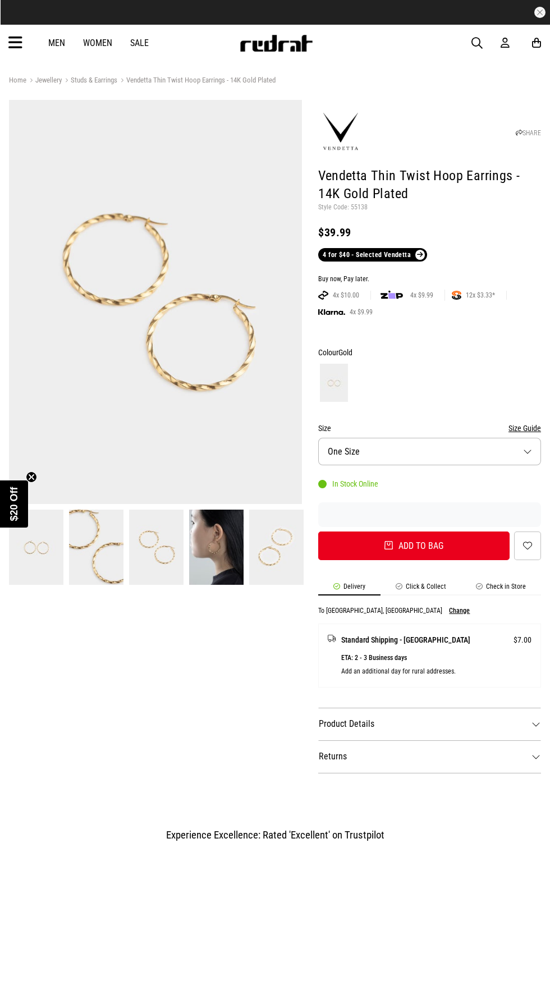
click at [221, 538] on img at bounding box center [216, 547] width 54 height 75
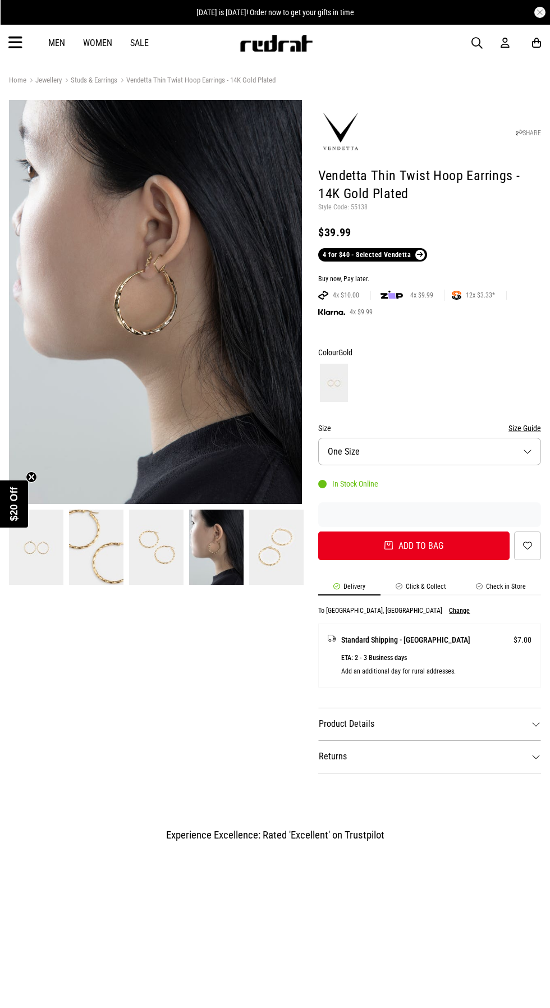
click at [272, 574] on img at bounding box center [276, 547] width 54 height 75
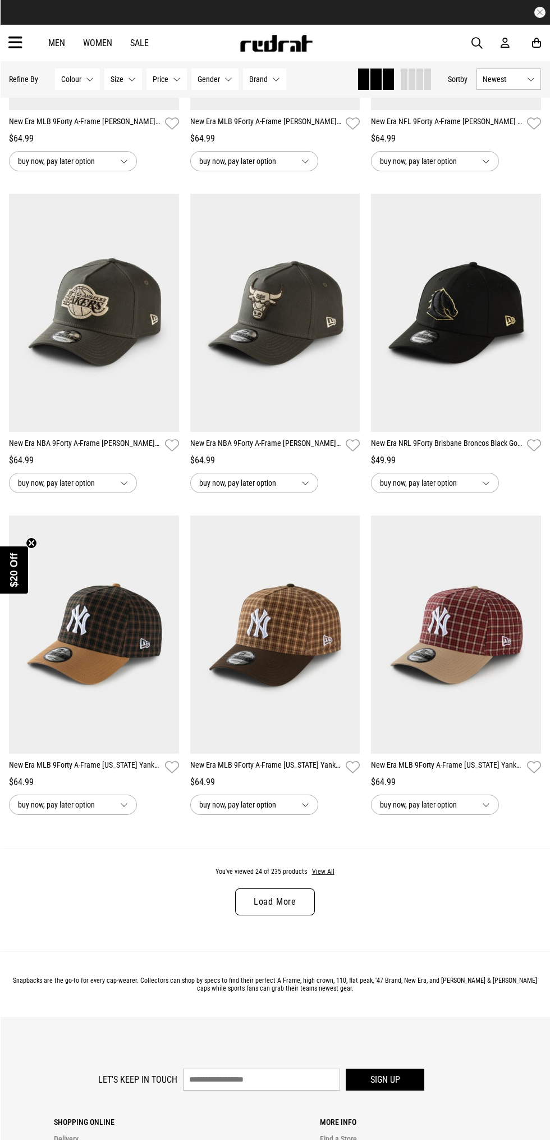
scroll to position [1929, 0]
click at [282, 902] on link "Load More" at bounding box center [275, 901] width 80 height 27
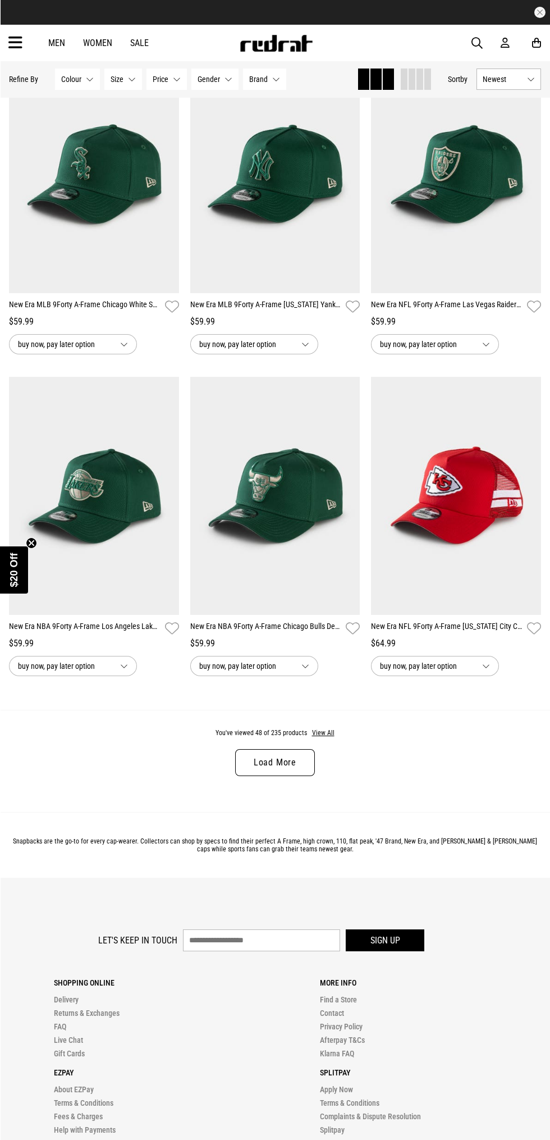
scroll to position [4644, 0]
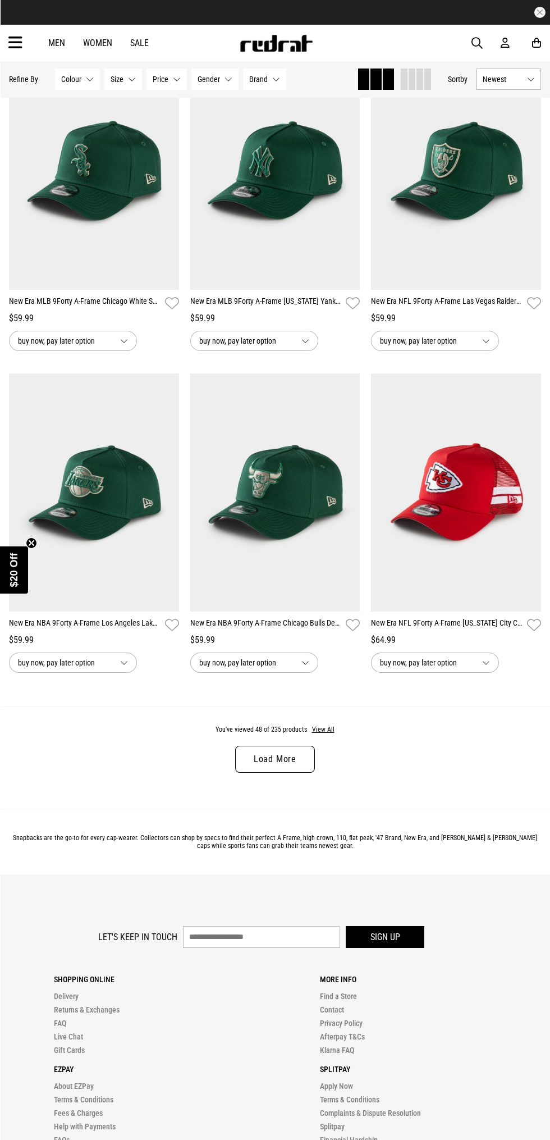
click at [282, 756] on link "Load More" at bounding box center [275, 759] width 80 height 27
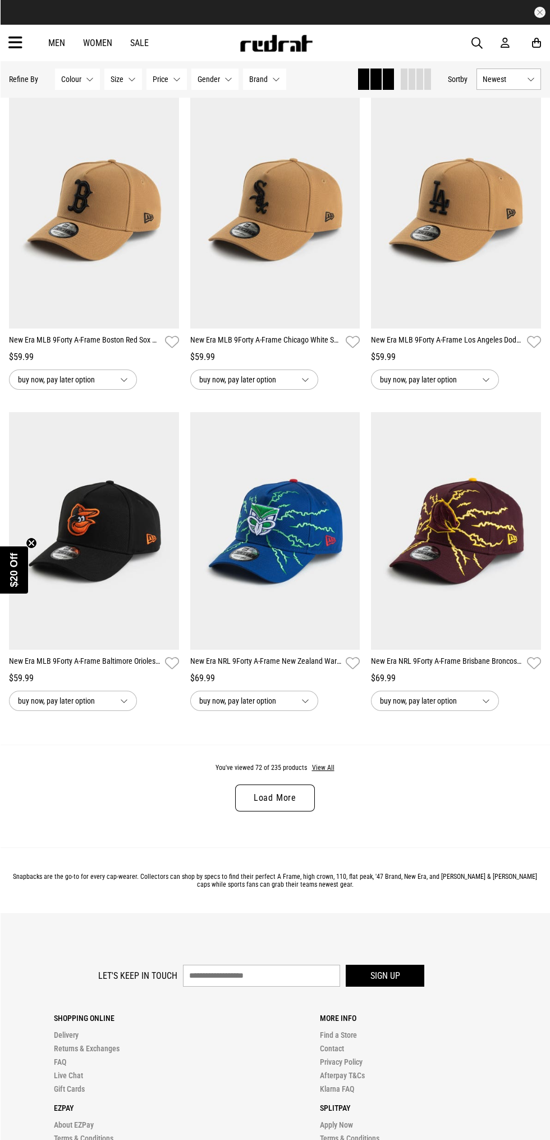
scroll to position [7178, 0]
click at [282, 794] on link "Load More" at bounding box center [275, 797] width 80 height 27
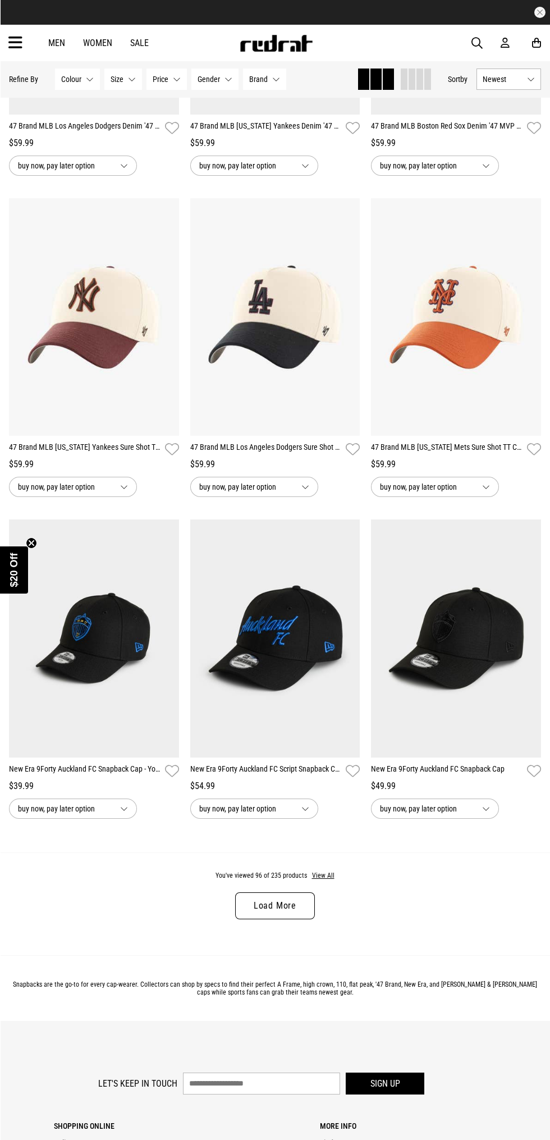
scroll to position [9679, 0]
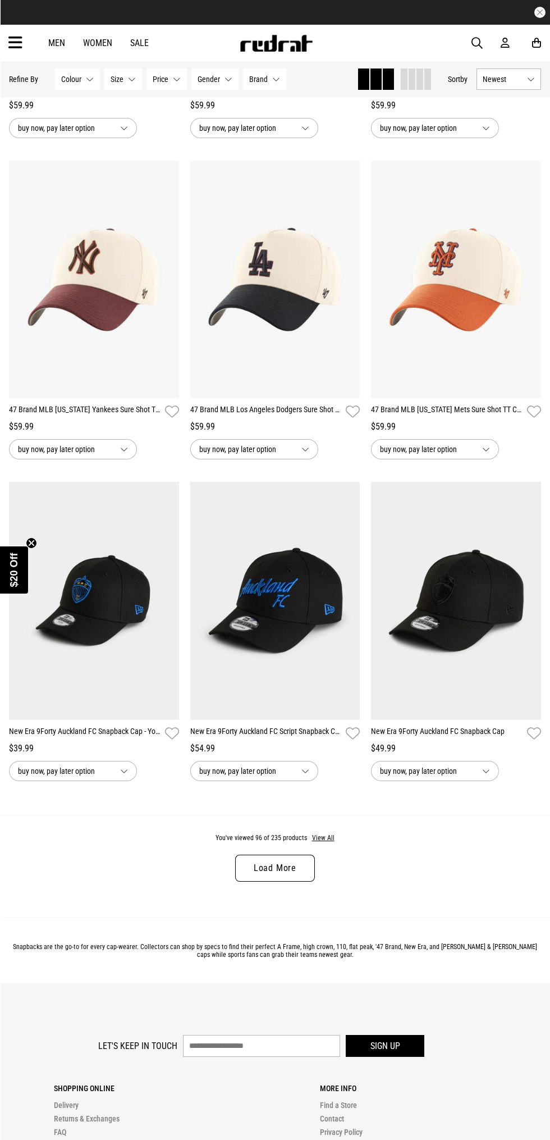
click at [280, 870] on link "Load More" at bounding box center [275, 867] width 80 height 27
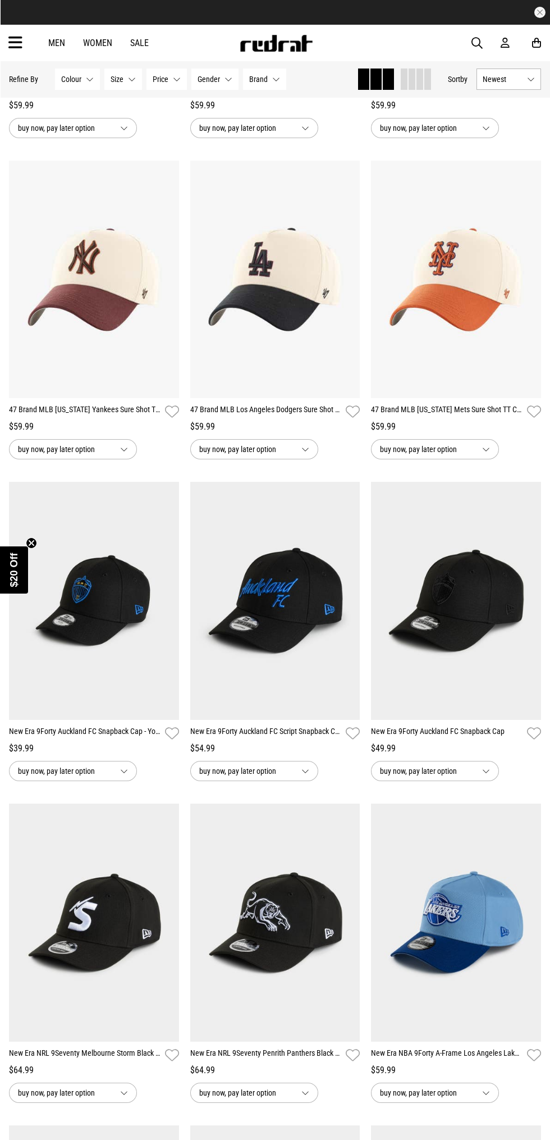
click at [18, 47] on icon at bounding box center [15, 43] width 14 height 19
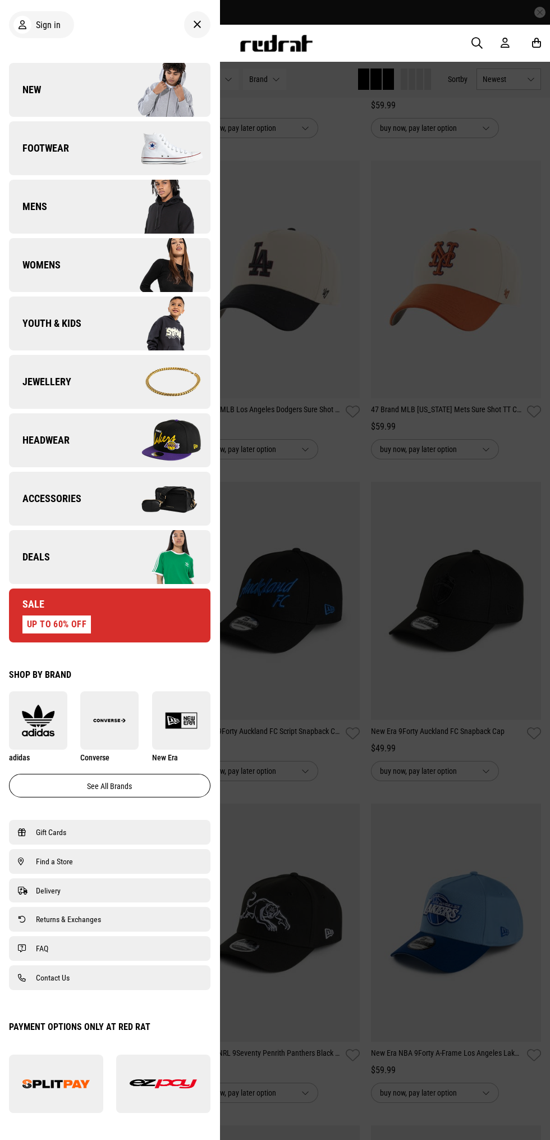
click at [32, 271] on span "Womens" at bounding box center [35, 264] width 52 height 13
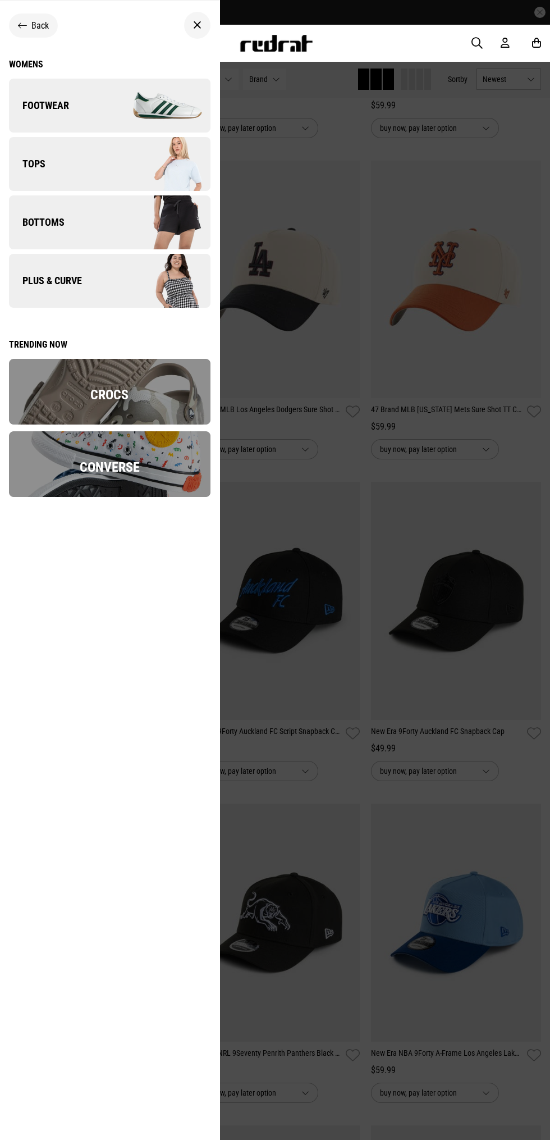
click at [46, 283] on span "Plus & Curve" at bounding box center [45, 280] width 73 height 13
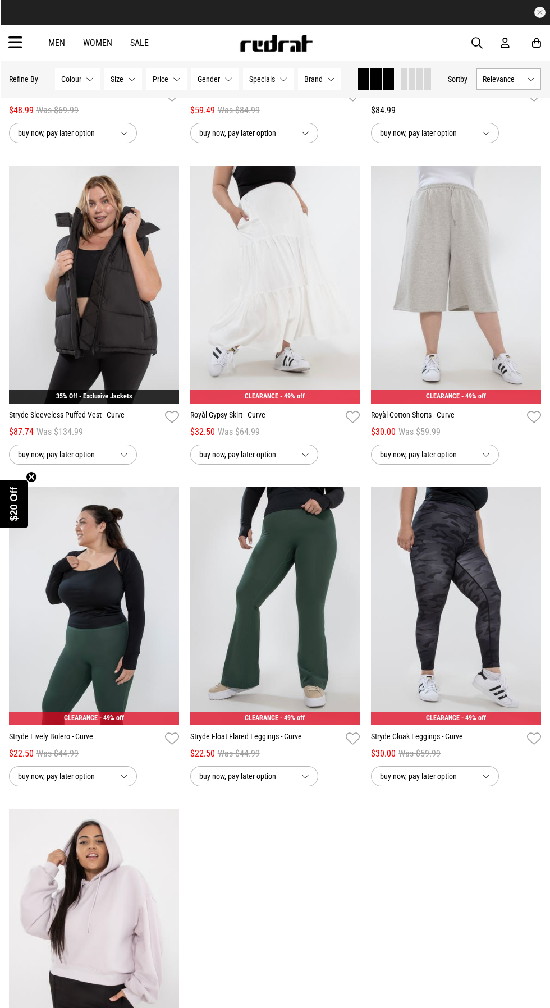
scroll to position [999, 0]
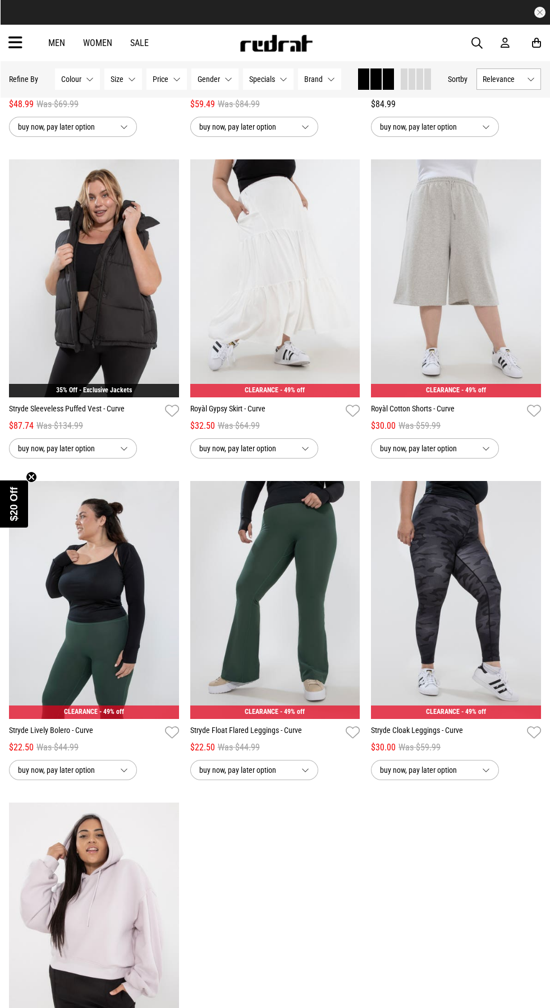
click at [99, 45] on link "Women" at bounding box center [97, 43] width 29 height 11
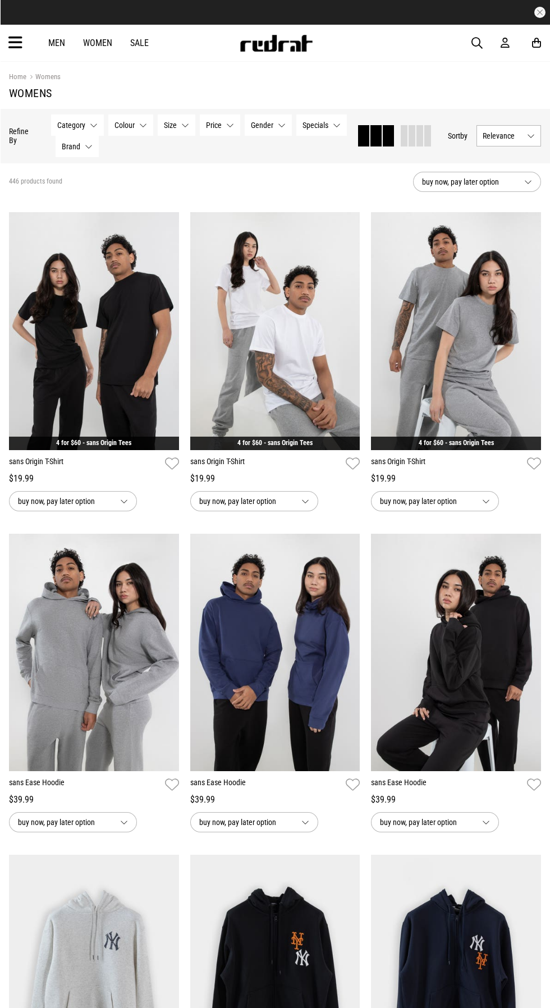
click at [21, 46] on icon at bounding box center [15, 43] width 14 height 19
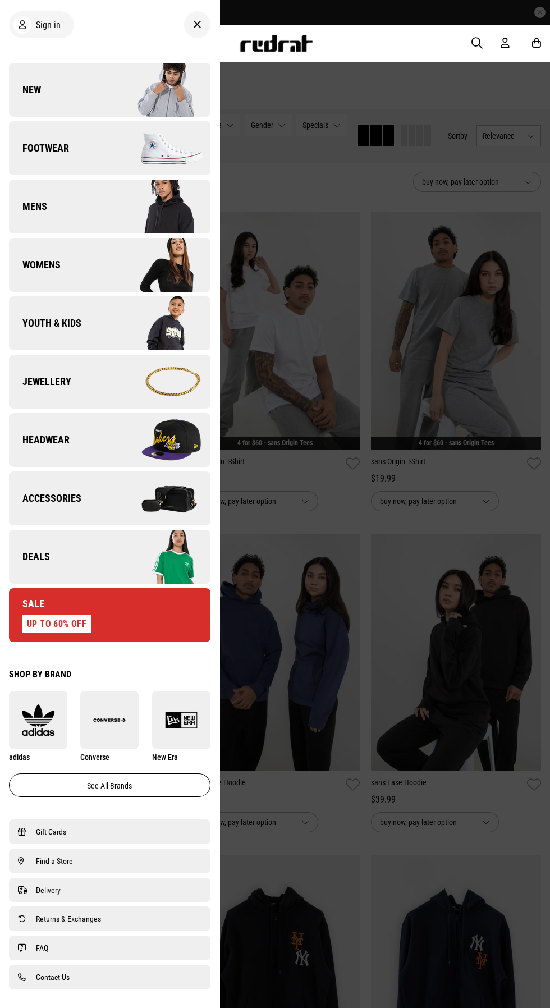
click at [34, 263] on span "Womens" at bounding box center [35, 264] width 52 height 13
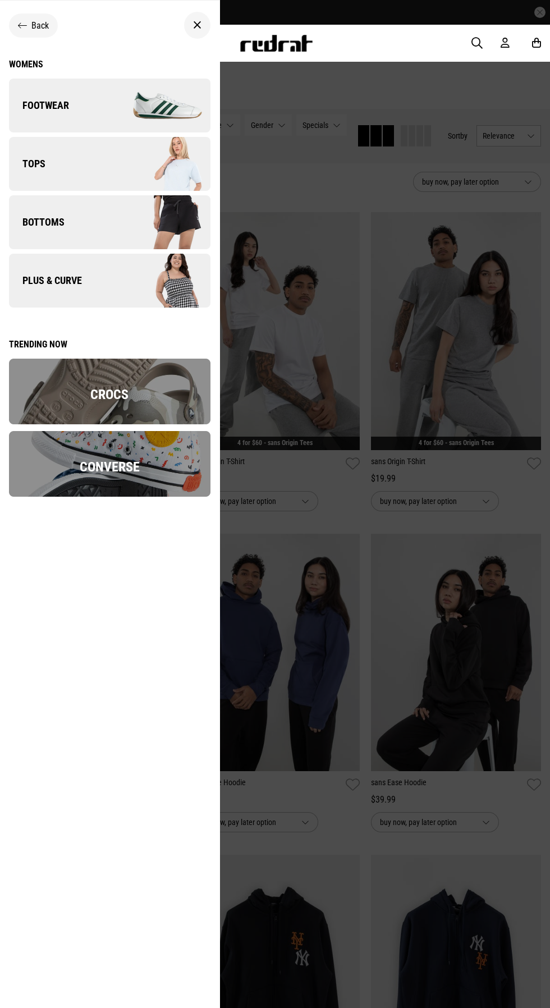
click at [35, 225] on span "Bottoms" at bounding box center [37, 222] width 56 height 13
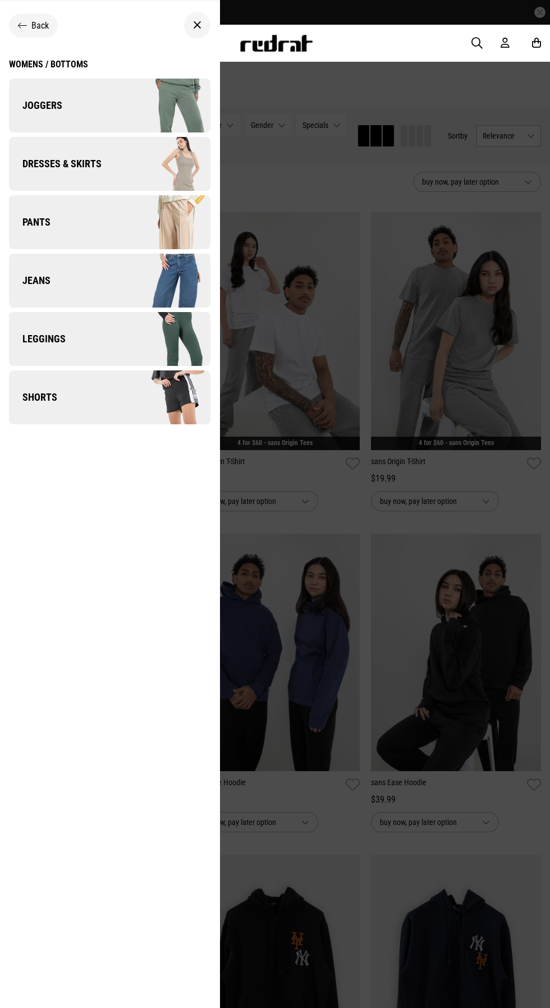
click at [38, 149] on link "Dresses & Skirts" at bounding box center [110, 164] width 202 height 54
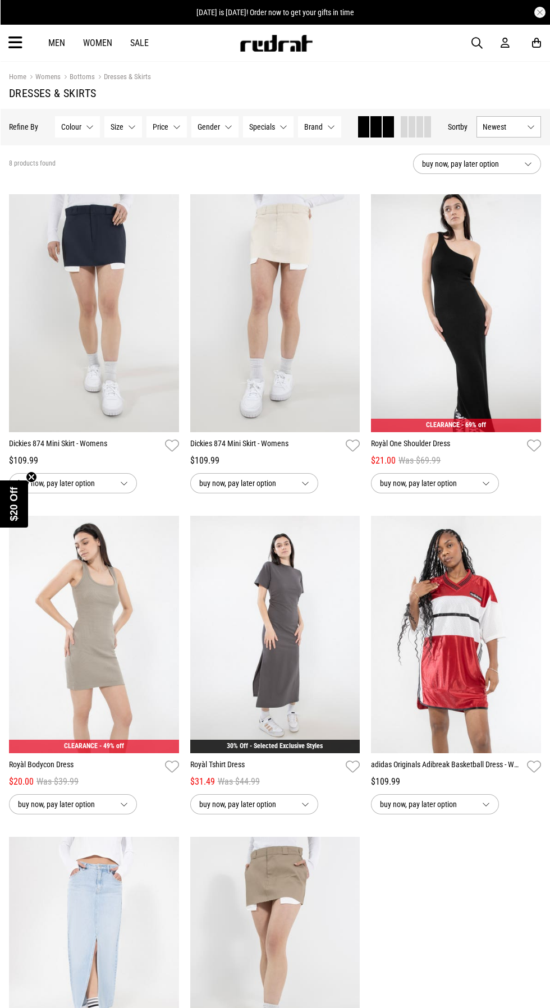
click at [16, 46] on icon at bounding box center [15, 43] width 14 height 19
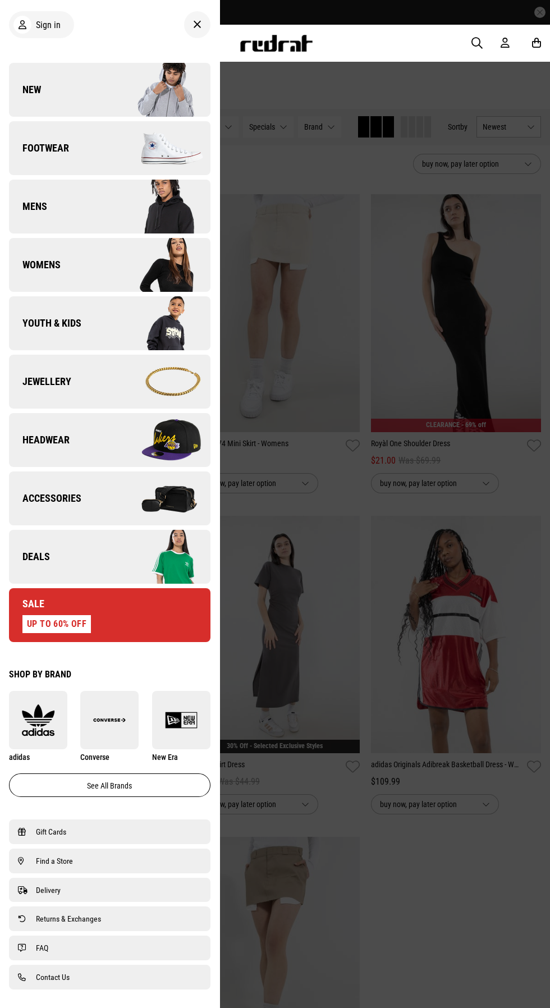
click at [39, 265] on span "Womens" at bounding box center [35, 264] width 52 height 13
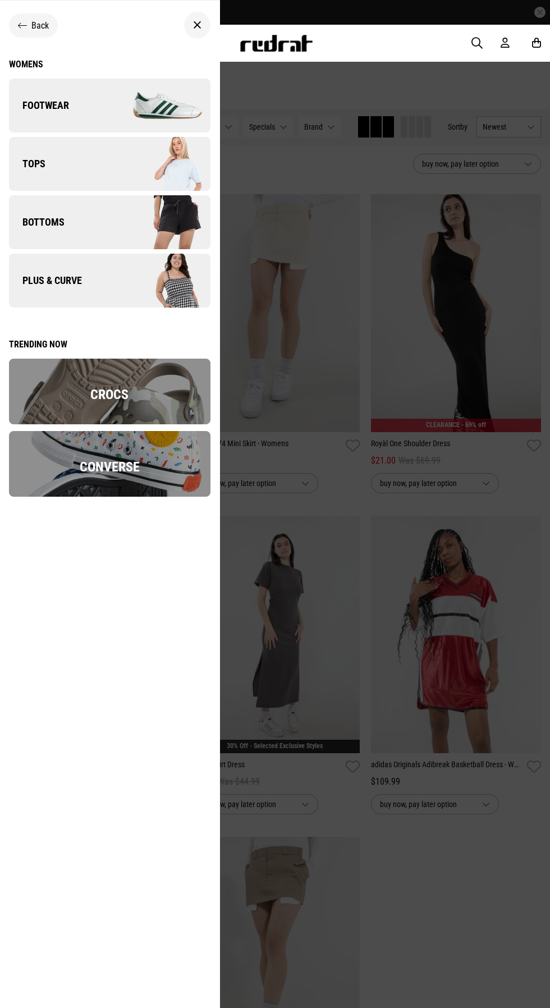
click at [33, 169] on span "Tops" at bounding box center [27, 163] width 36 height 13
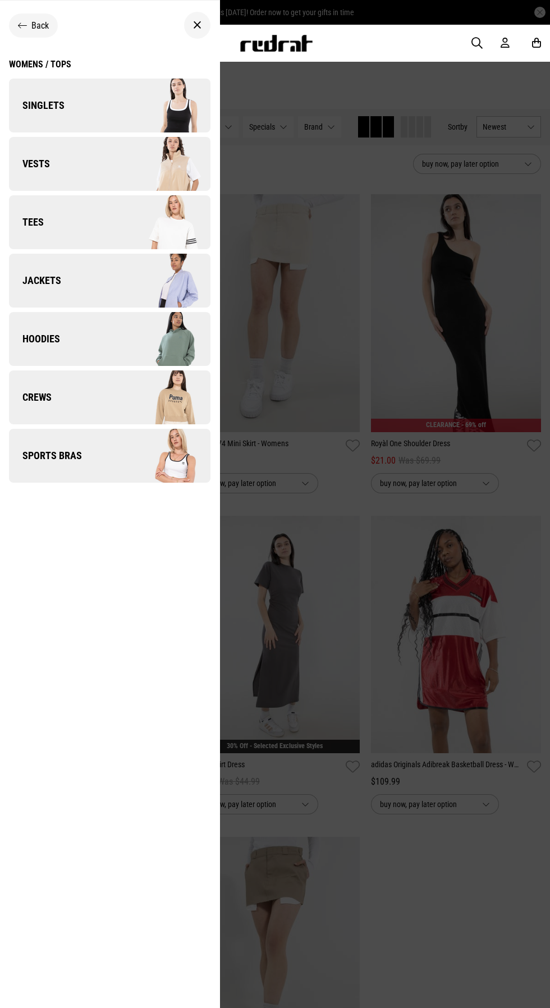
click at [25, 220] on span "Tees" at bounding box center [26, 222] width 35 height 13
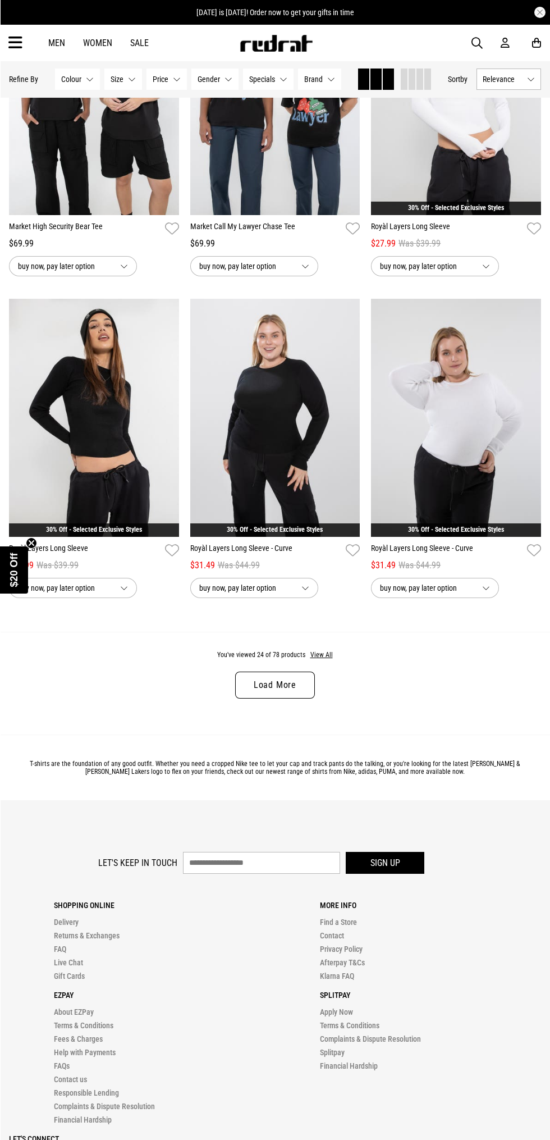
scroll to position [2150, 0]
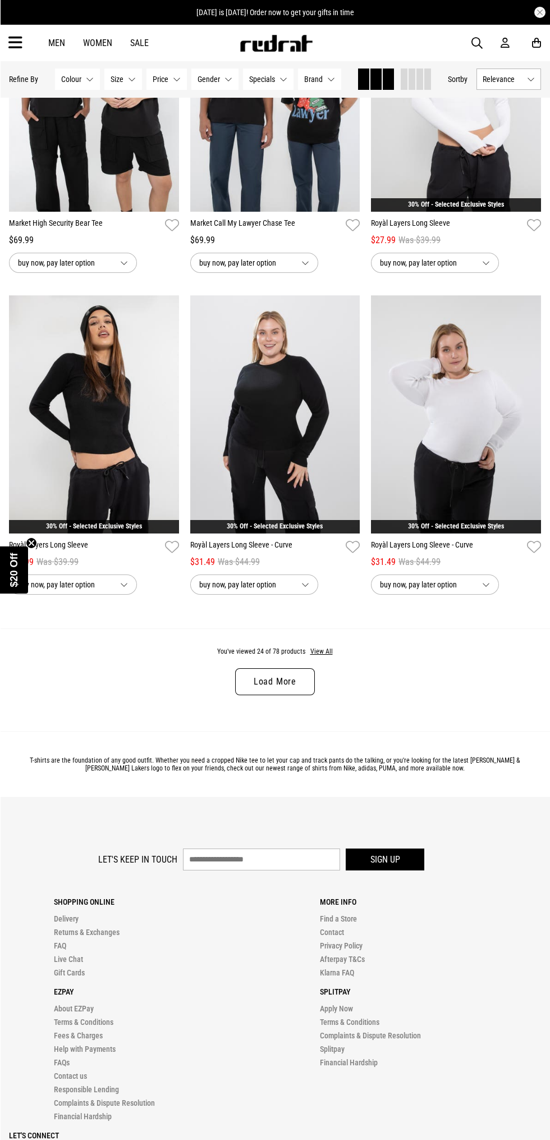
click at [270, 682] on link "Load More" at bounding box center [275, 681] width 80 height 27
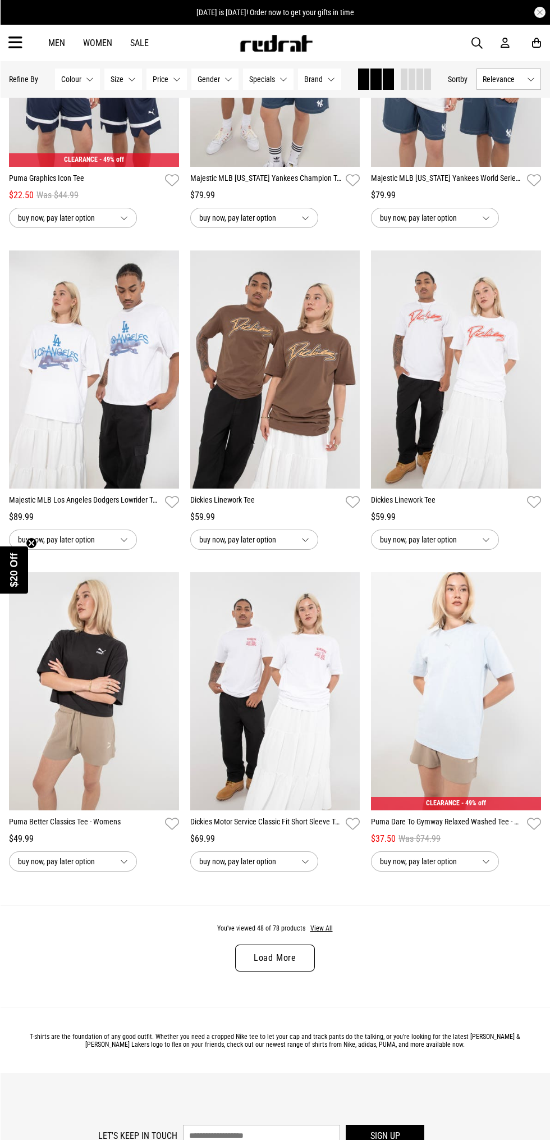
scroll to position [4447, 0]
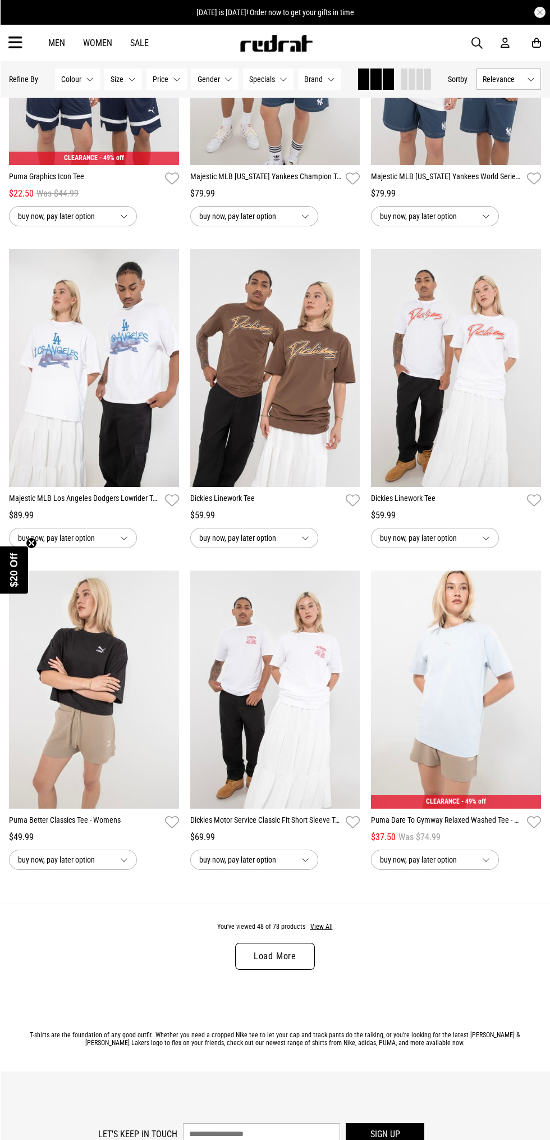
click at [289, 957] on link "Load More" at bounding box center [275, 956] width 80 height 27
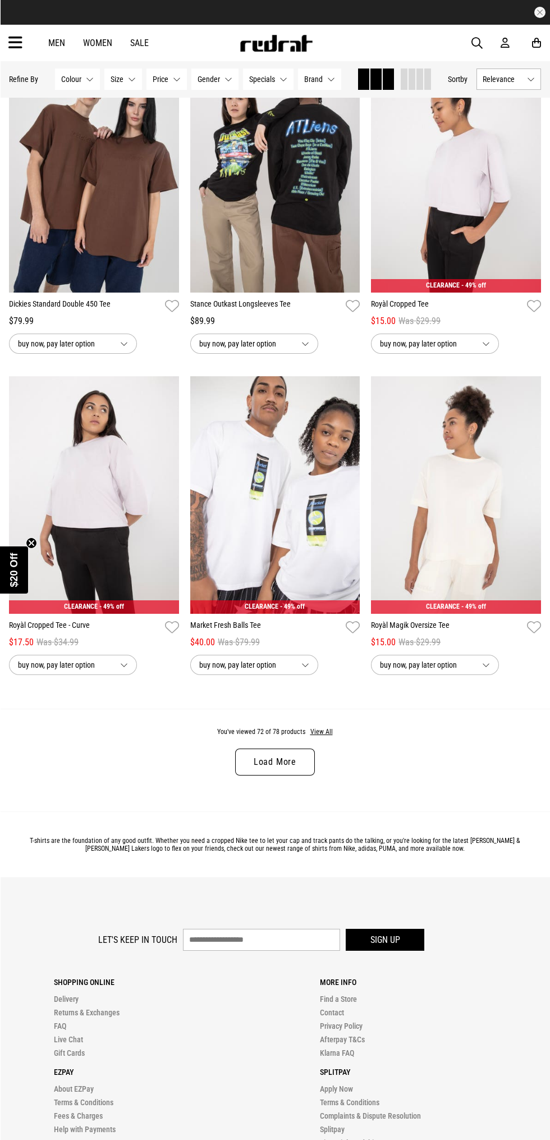
scroll to position [7215, 0]
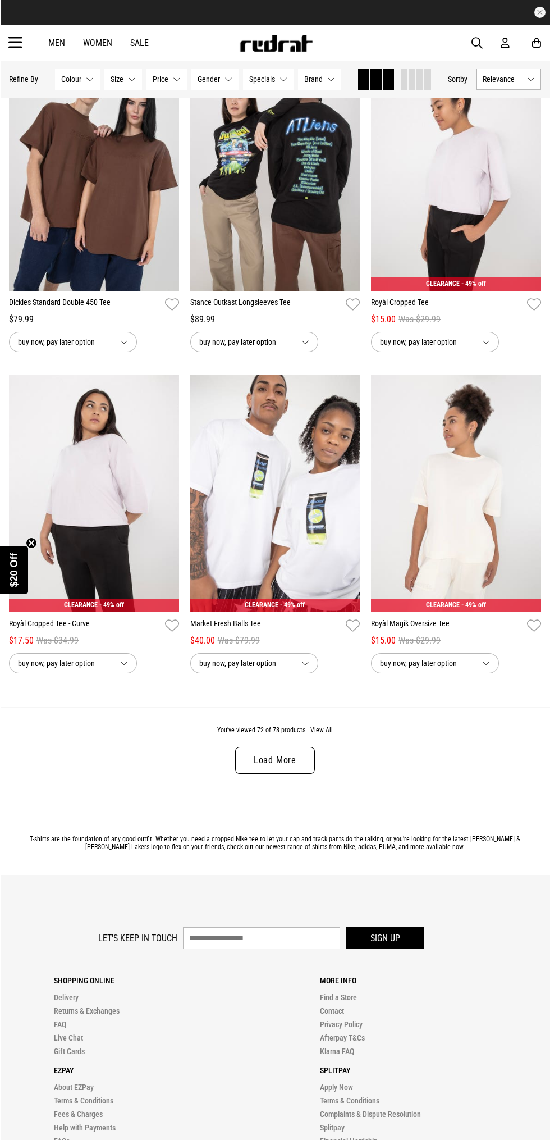
click at [277, 758] on link "Load More" at bounding box center [275, 760] width 80 height 27
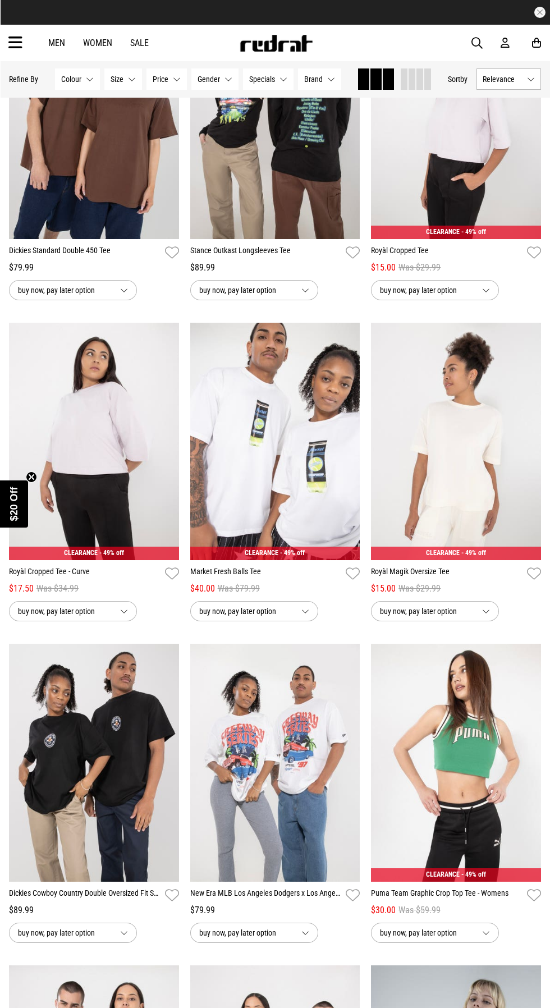
scroll to position [7249, 0]
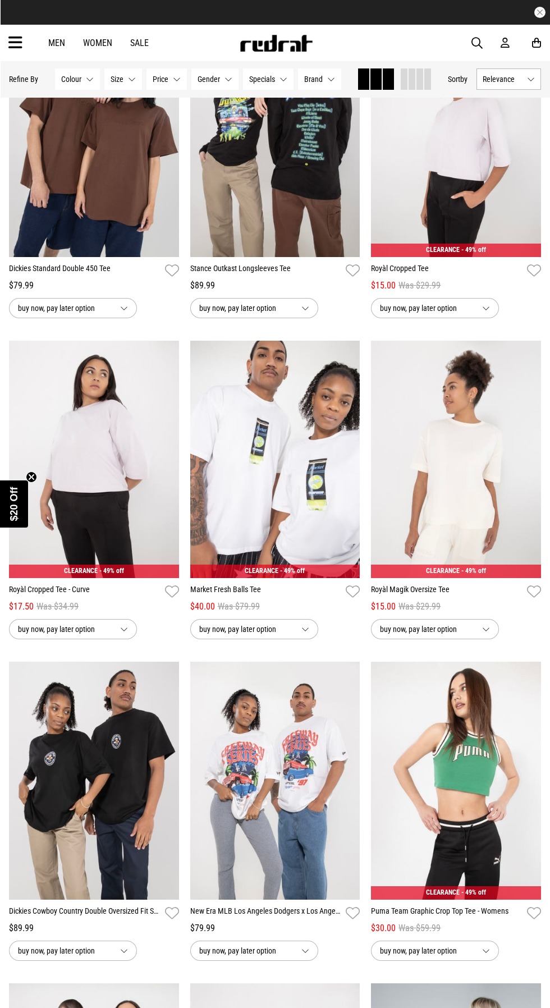
click at [16, 44] on icon at bounding box center [15, 43] width 14 height 19
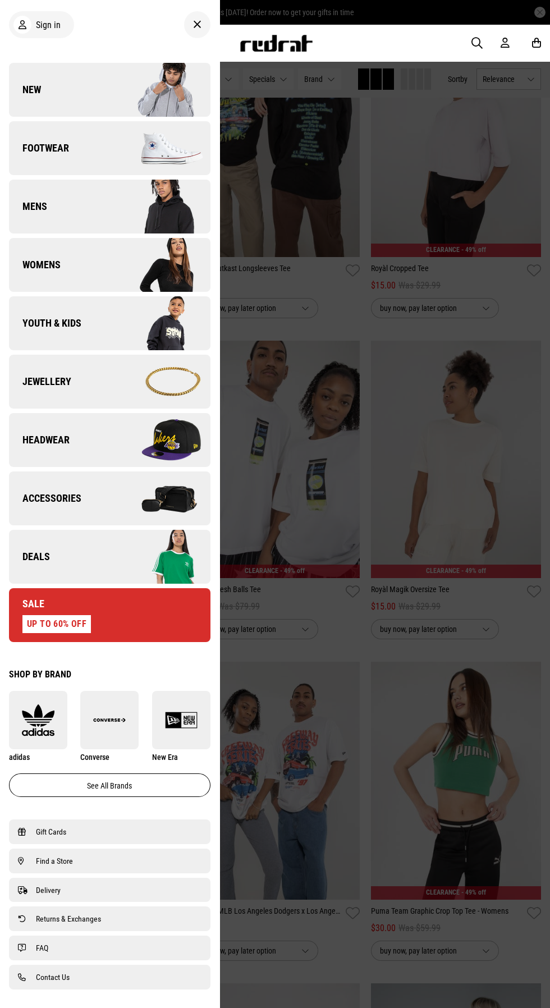
click at [30, 221] on link "Mens" at bounding box center [110, 207] width 202 height 54
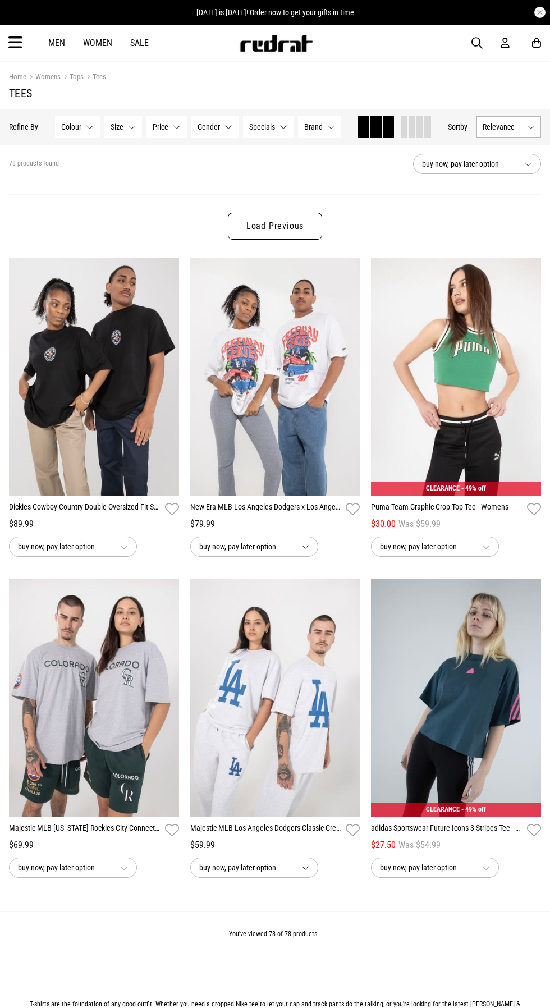
click at [16, 51] on icon at bounding box center [15, 43] width 14 height 19
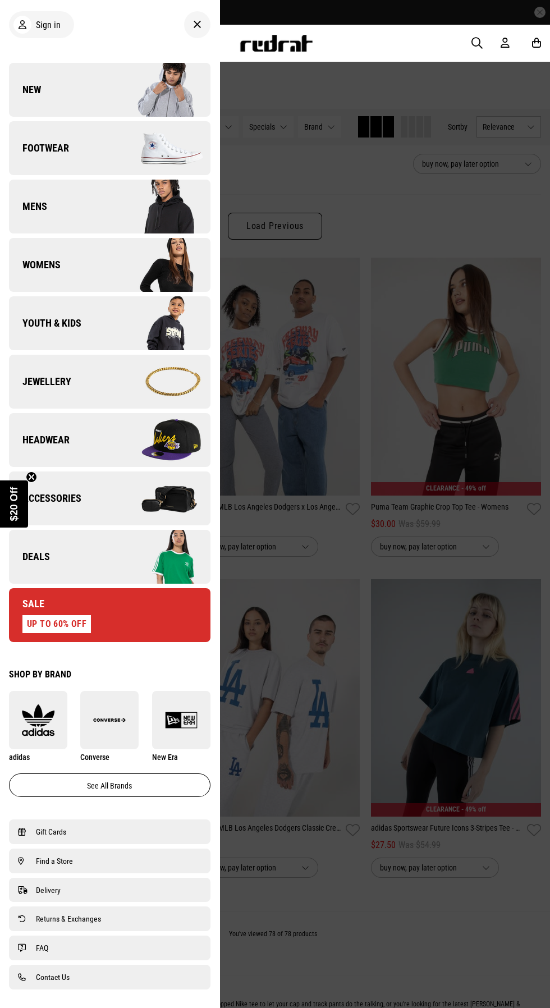
click at [38, 276] on link "Womens" at bounding box center [110, 265] width 202 height 54
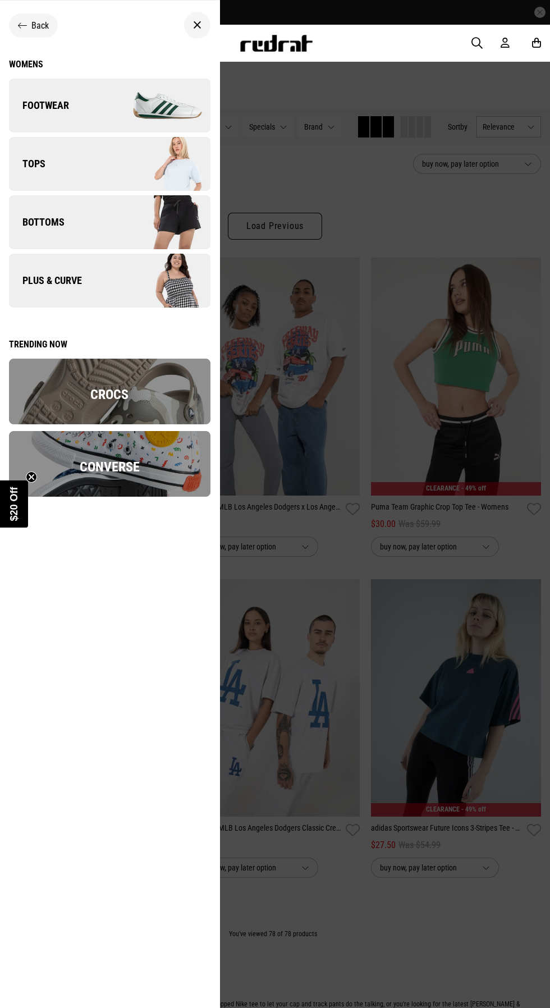
click at [29, 225] on span "Bottoms" at bounding box center [37, 222] width 56 height 13
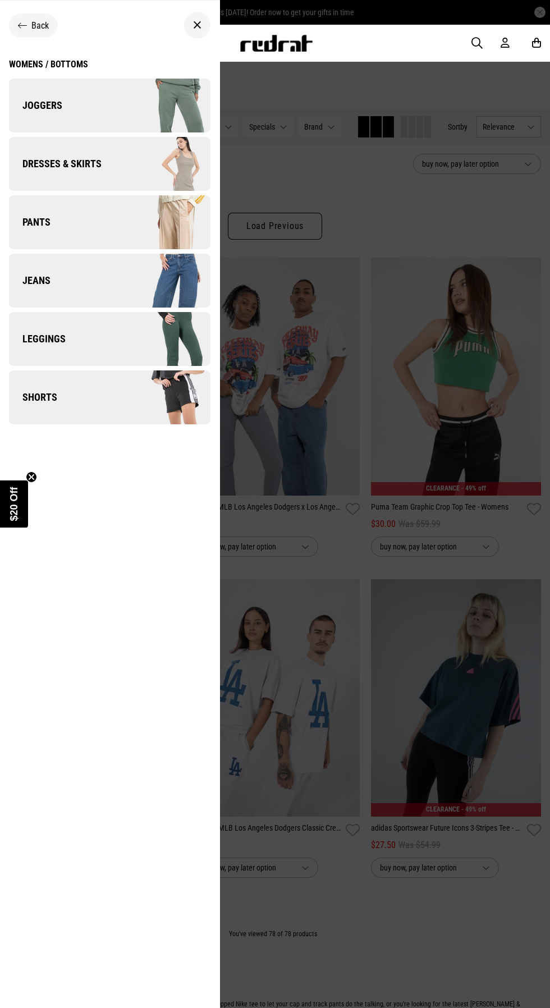
click at [137, 216] on img at bounding box center [159, 222] width 100 height 56
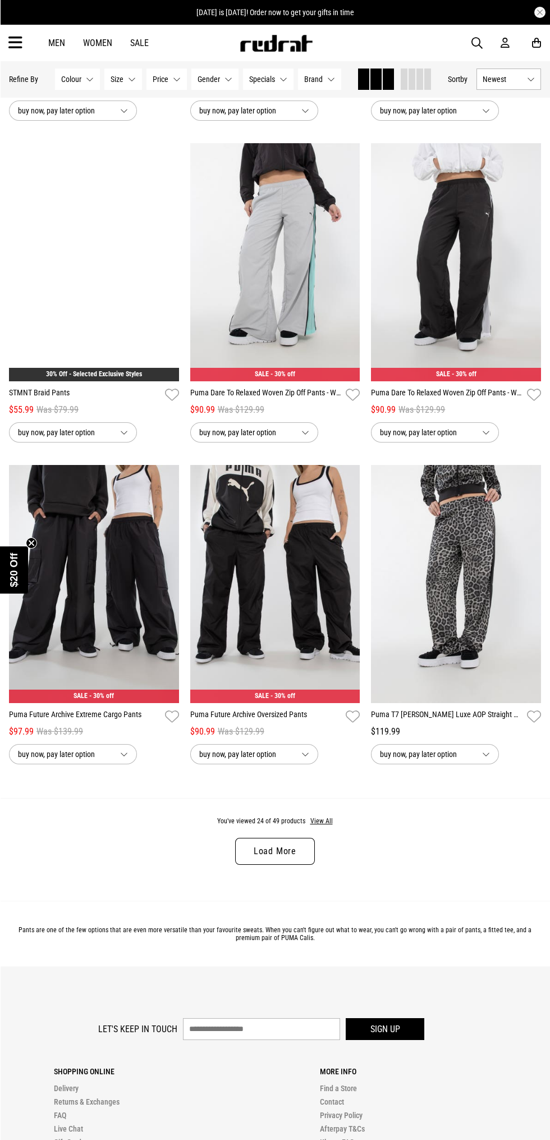
scroll to position [1981, 0]
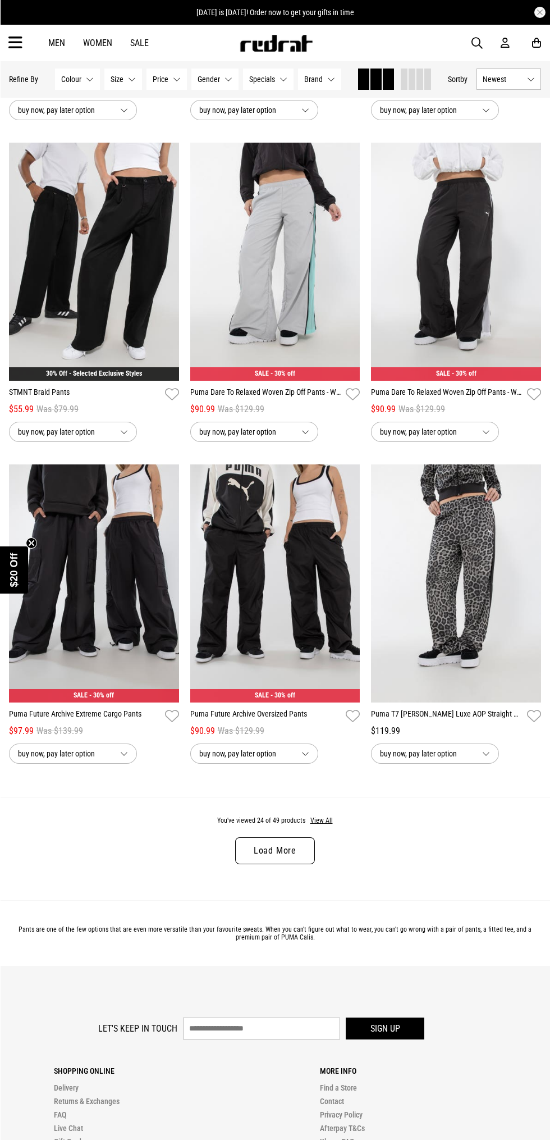
click at [272, 854] on link "Load More" at bounding box center [275, 850] width 80 height 27
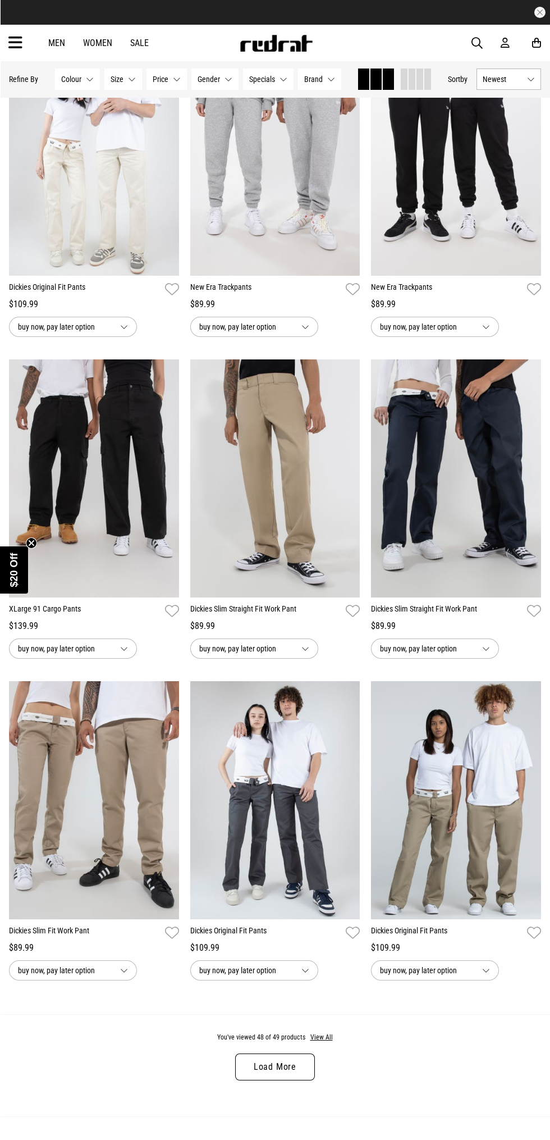
scroll to position [4342, 0]
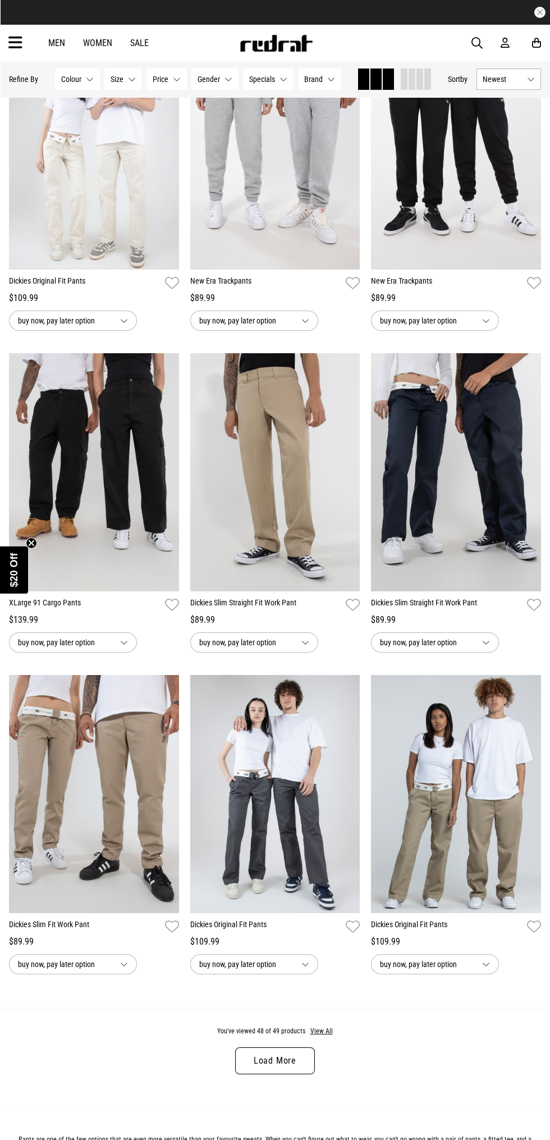
click at [265, 1008] on link "Load More" at bounding box center [275, 1060] width 80 height 27
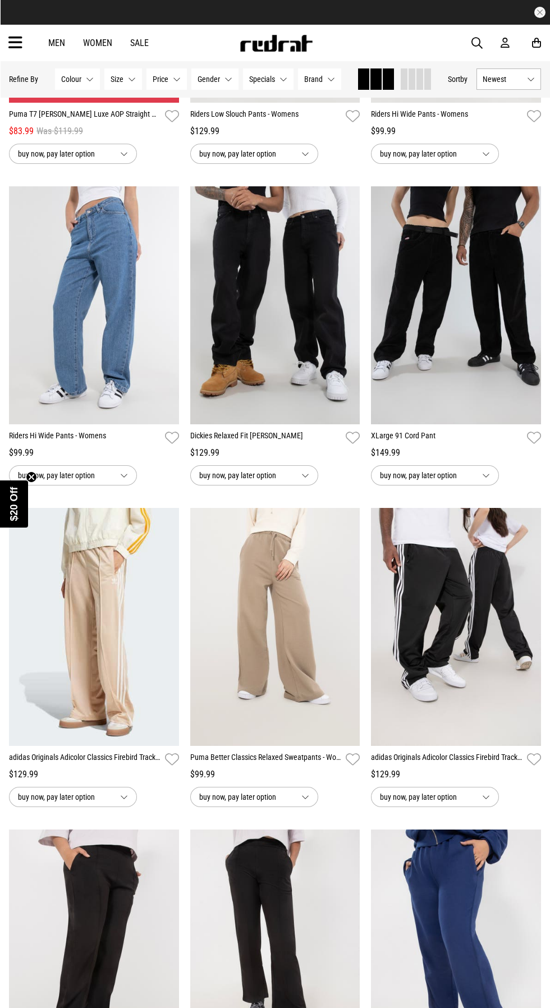
scroll to position [2898, 0]
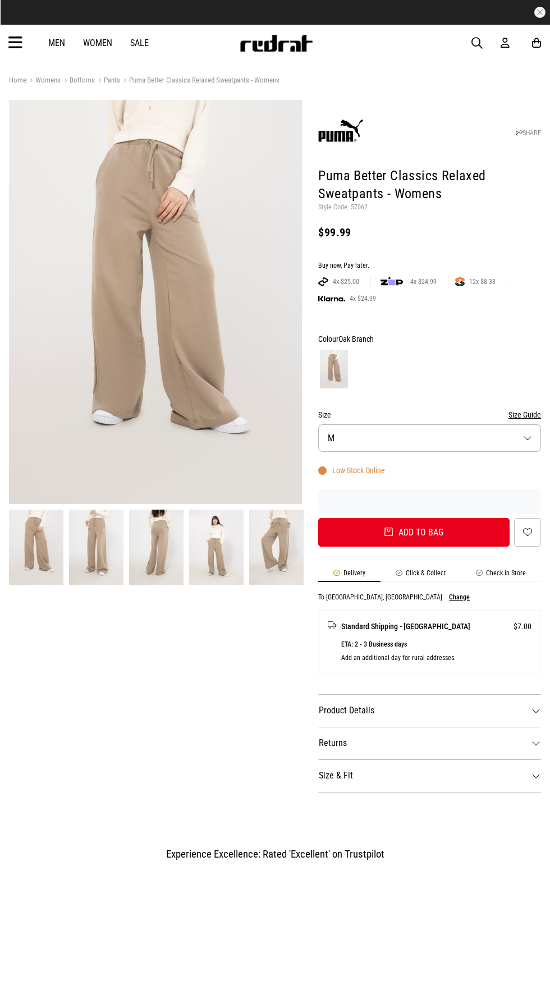
click at [84, 551] on img at bounding box center [96, 547] width 54 height 75
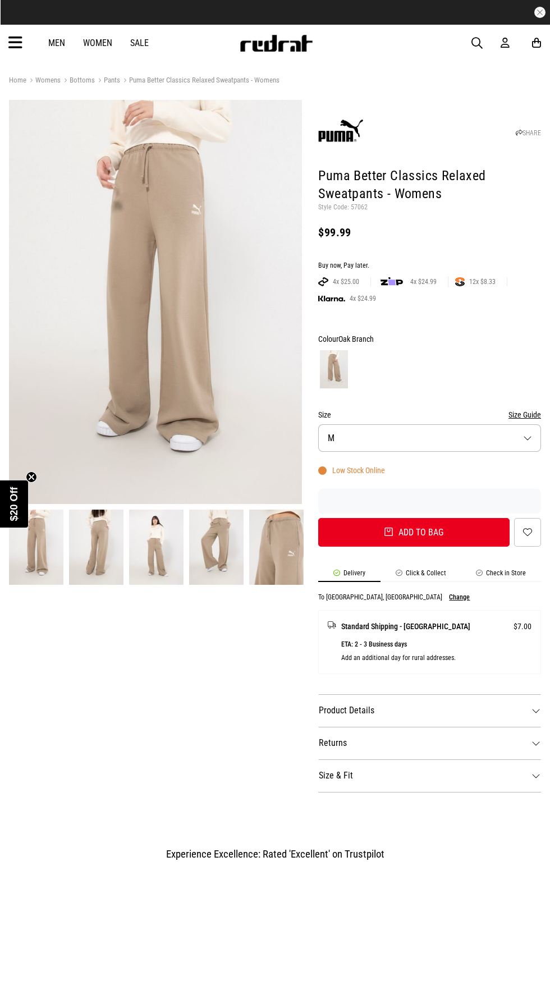
click at [160, 560] on img at bounding box center [156, 547] width 54 height 75
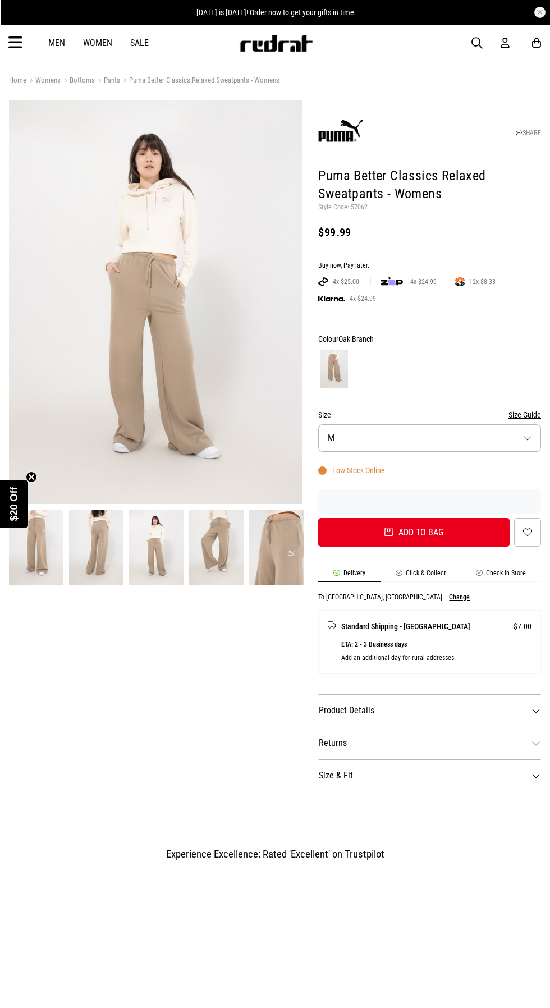
click at [228, 554] on img at bounding box center [216, 547] width 54 height 75
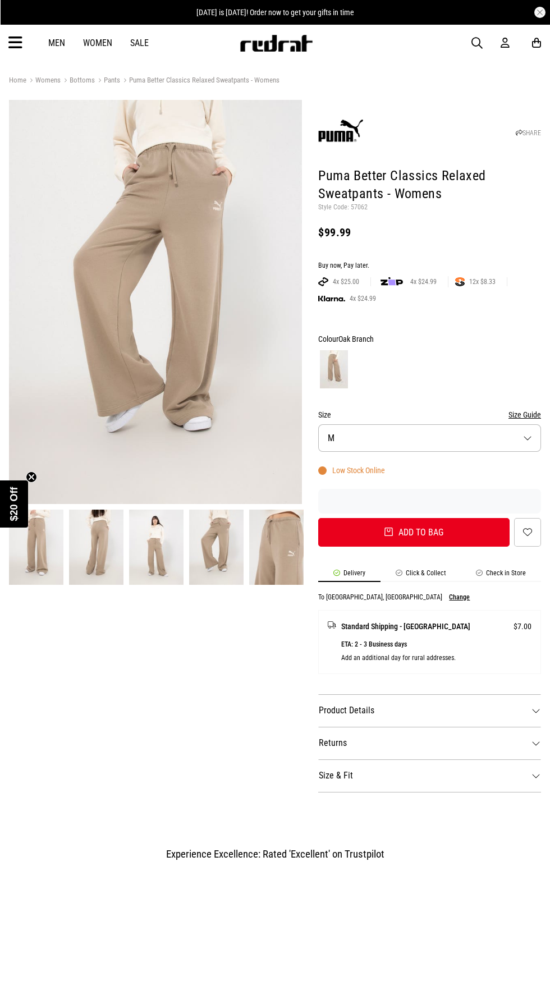
click at [286, 547] on img at bounding box center [276, 547] width 54 height 75
